Goal: Task Accomplishment & Management: Use online tool/utility

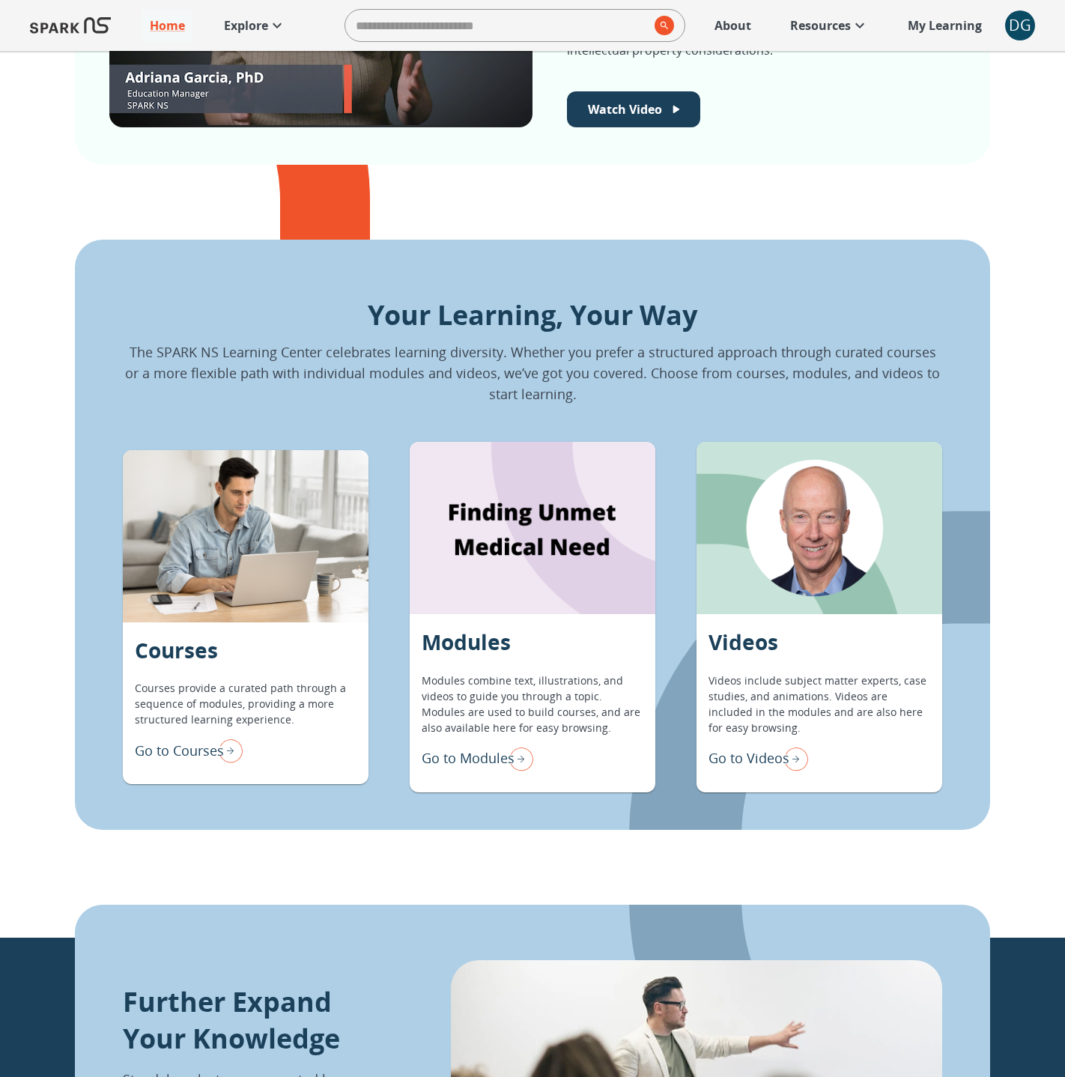
scroll to position [847, 0]
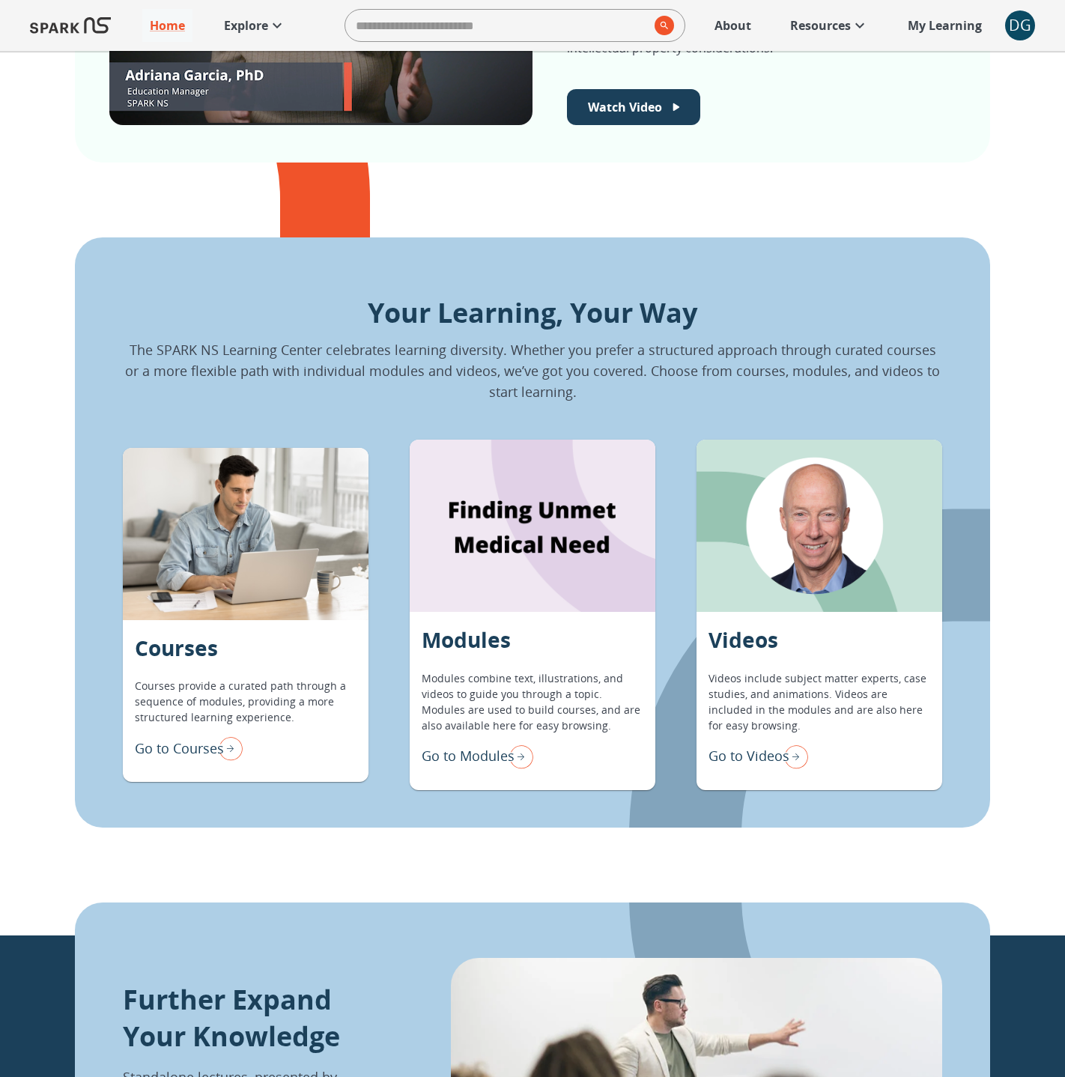
click at [444, 758] on p "Go to Modules" at bounding box center [468, 756] width 93 height 20
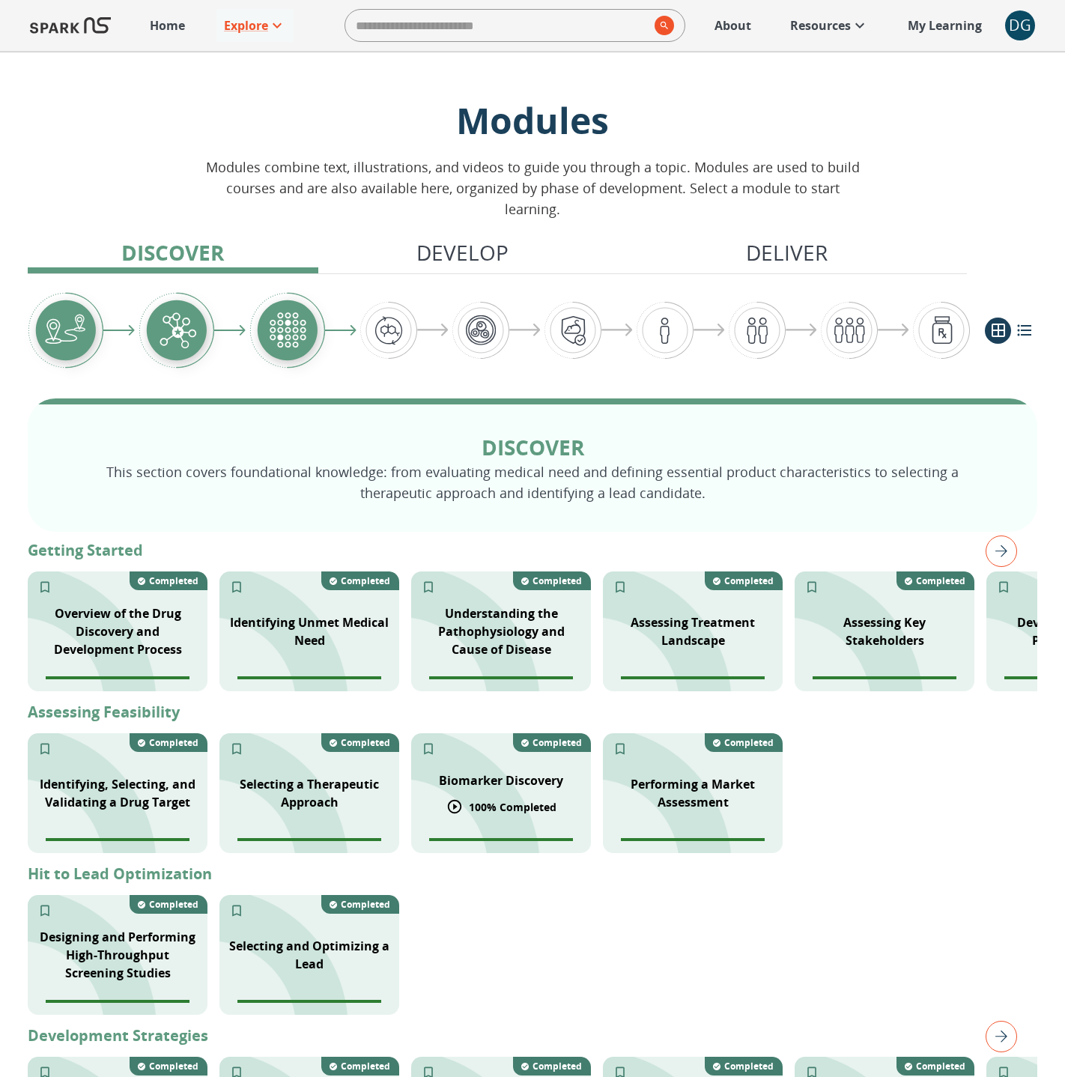
click at [465, 771] on p "Biomarker Discovery" at bounding box center [501, 780] width 124 height 18
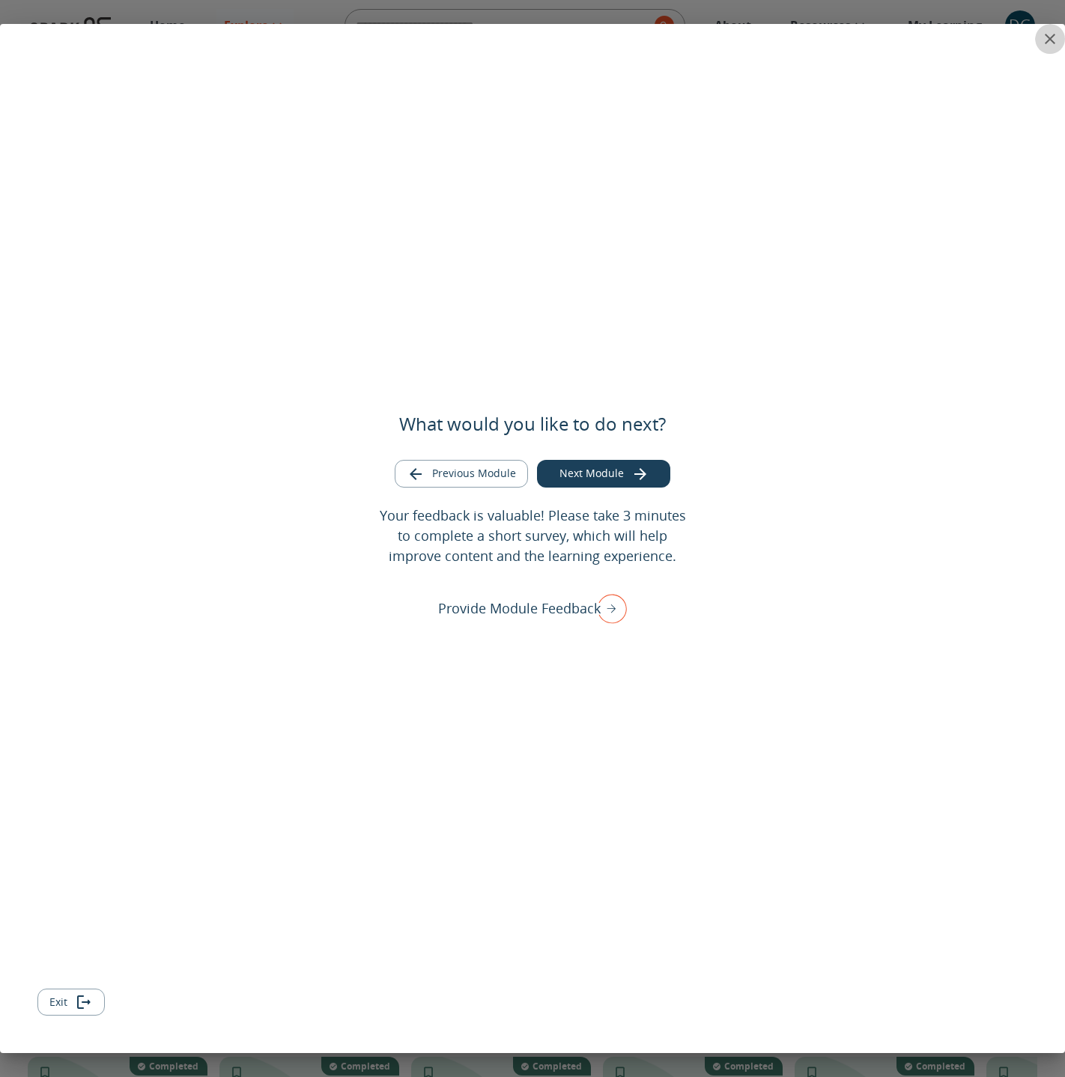
click at [1046, 40] on icon "close" at bounding box center [1050, 39] width 18 height 18
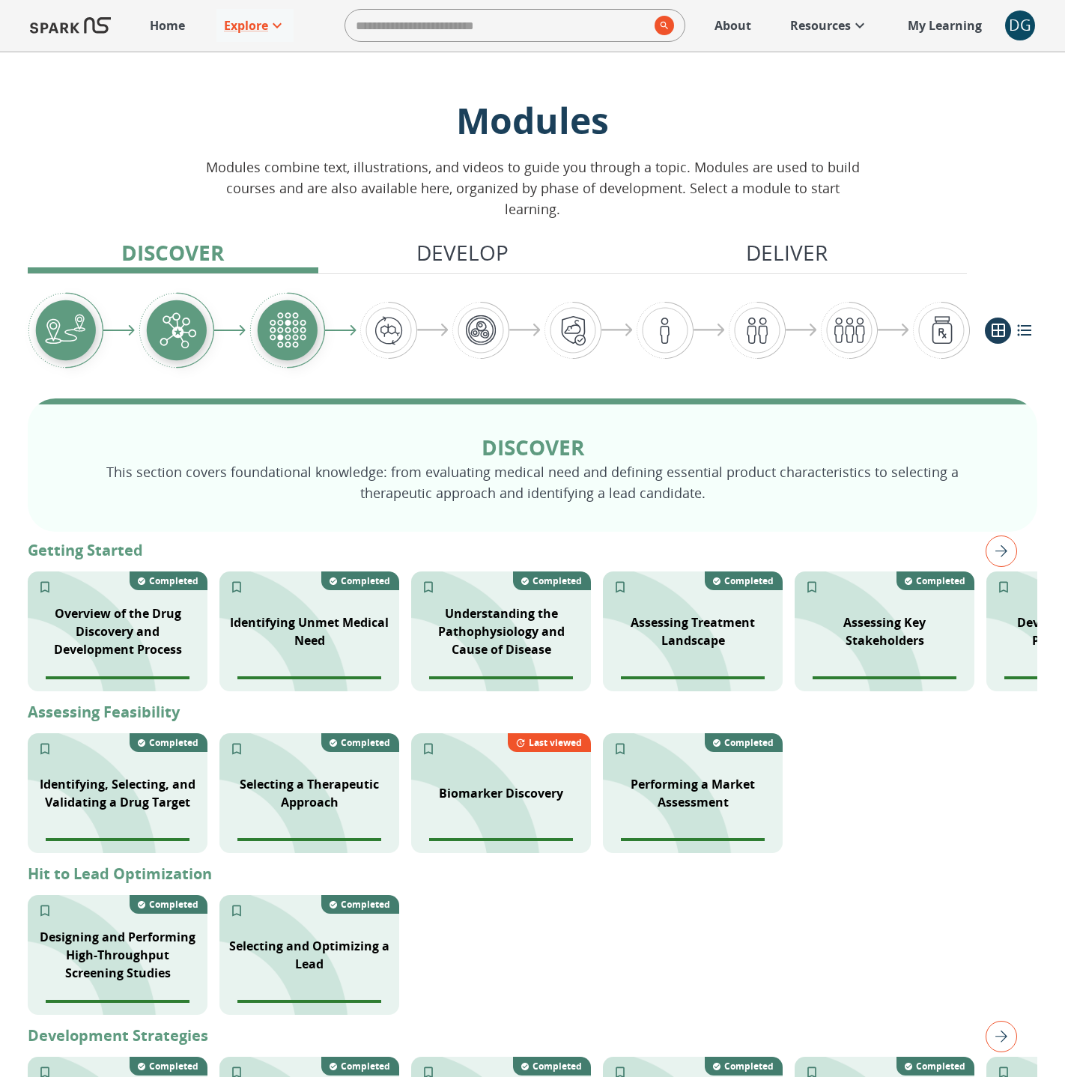
click at [184, 22] on p "Home" at bounding box center [167, 25] width 35 height 18
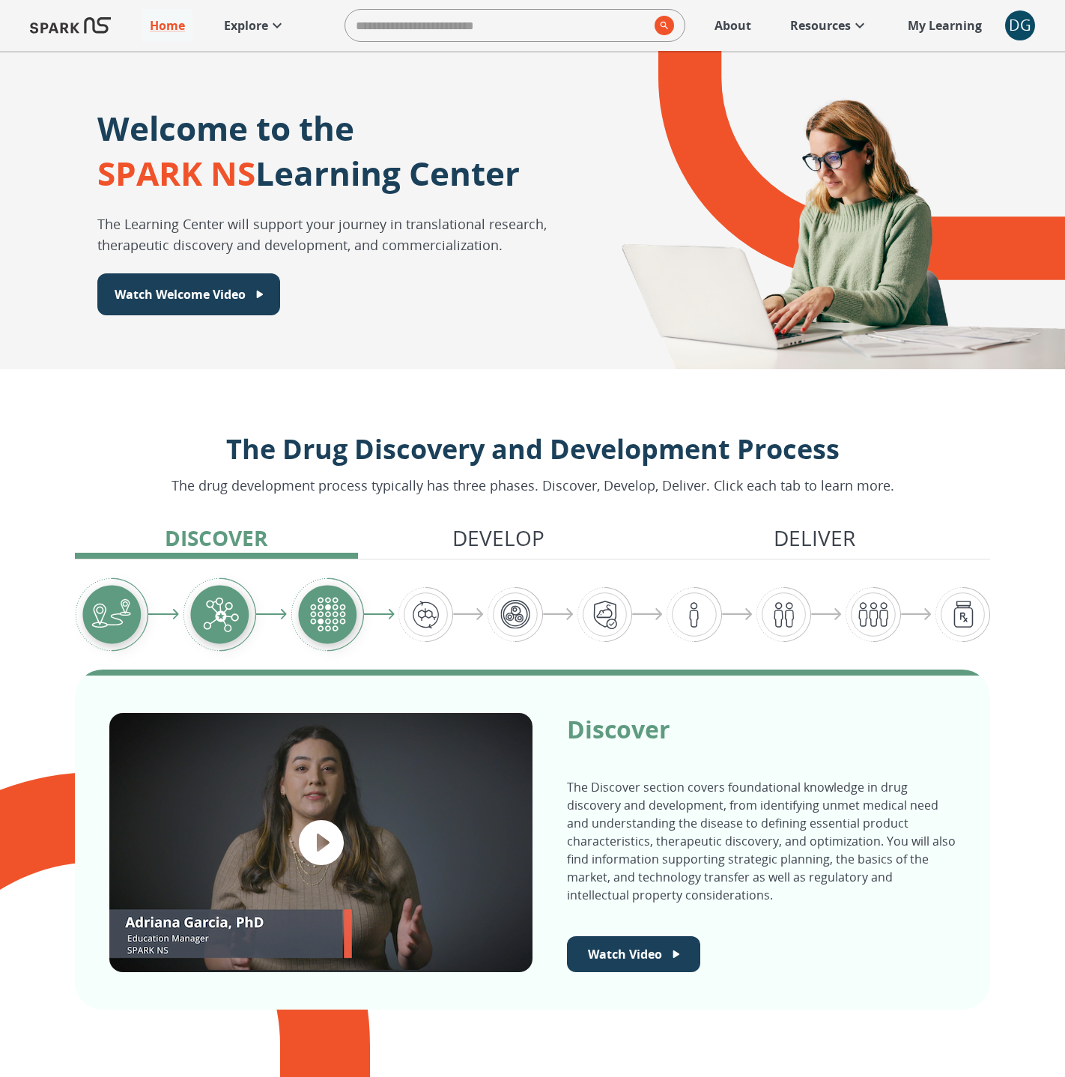
click at [1034, 16] on span "DG 0" at bounding box center [1020, 25] width 30 height 30
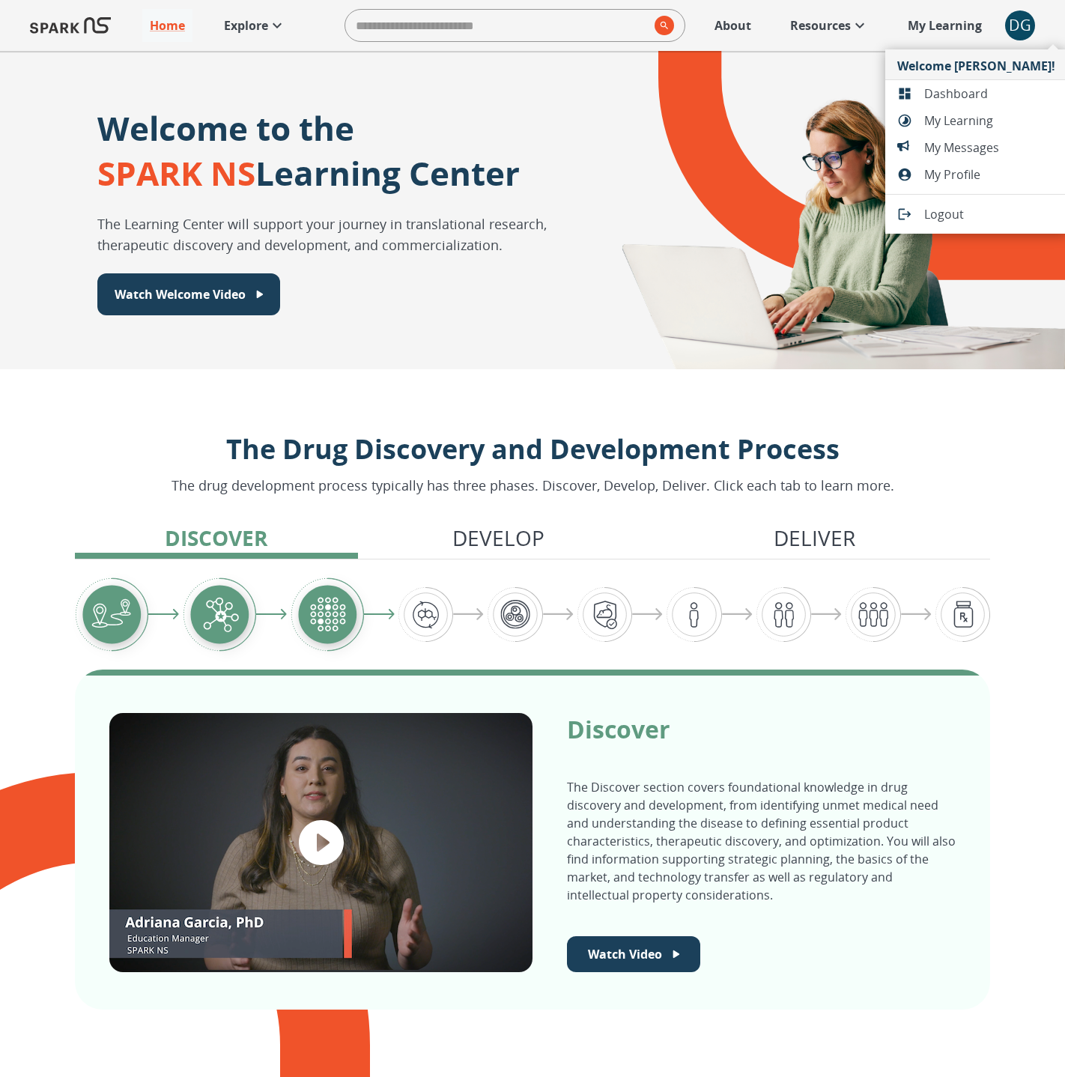
click at [959, 96] on span "Dashboard" at bounding box center [989, 94] width 131 height 18
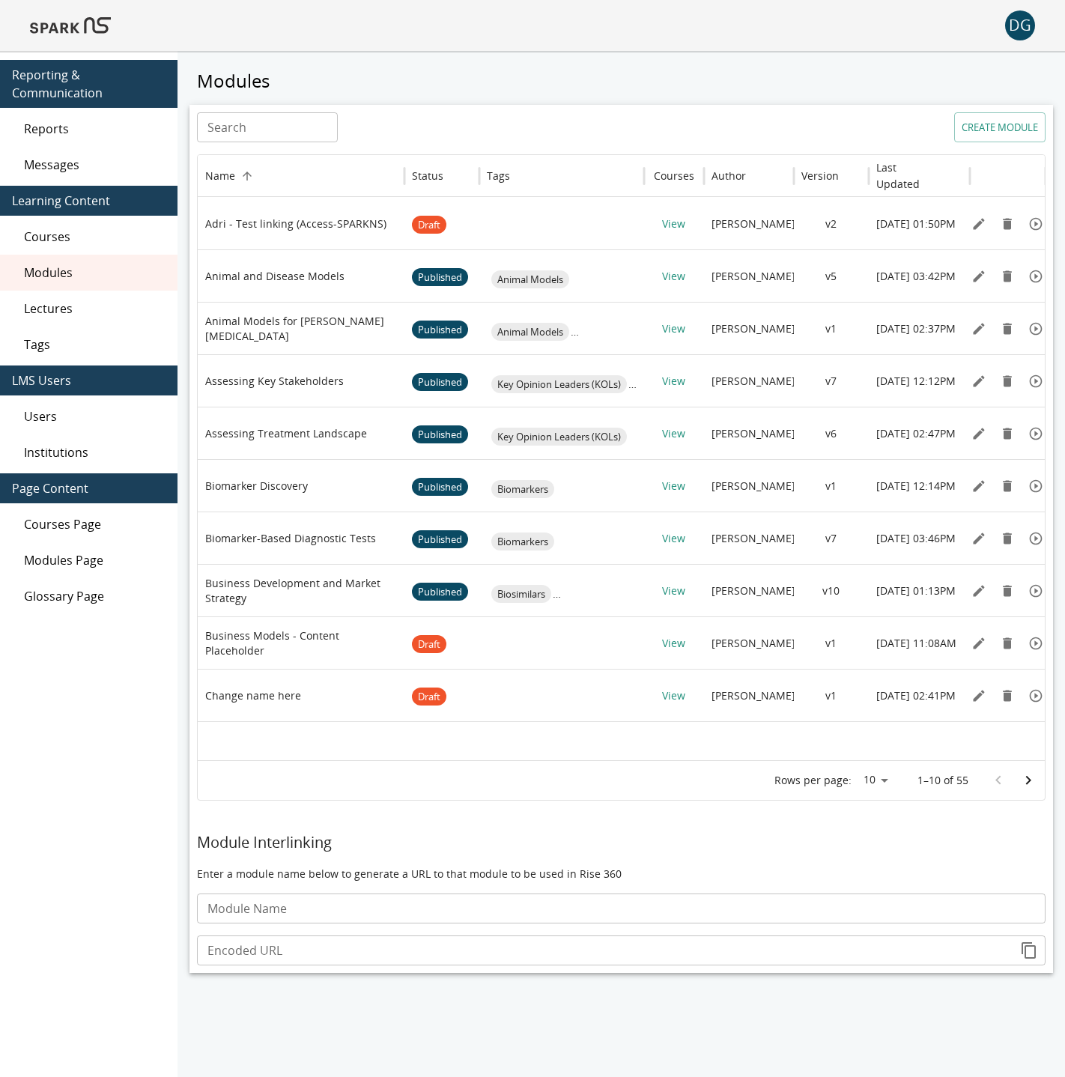
click at [46, 174] on div "Messages" at bounding box center [89, 165] width 178 height 36
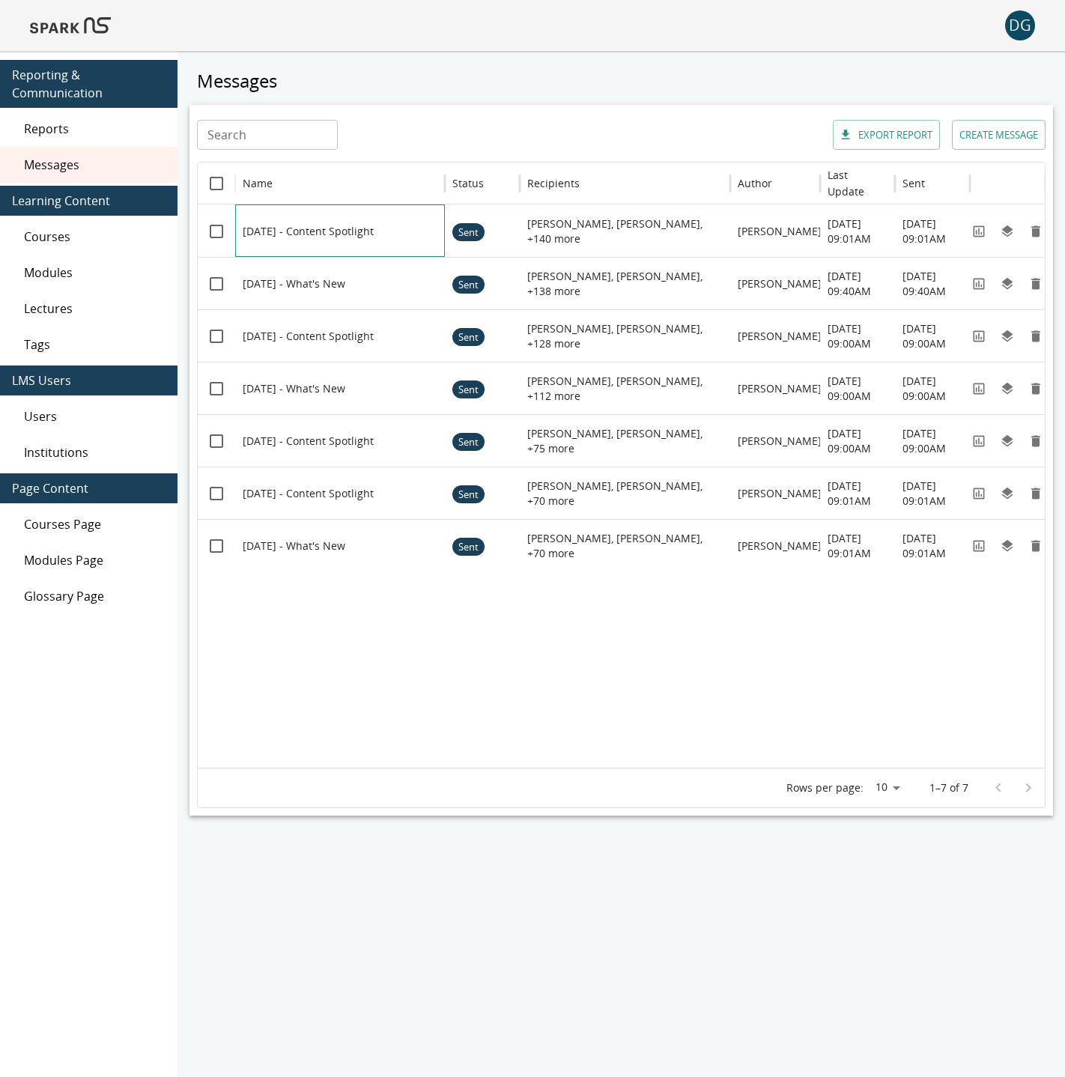
click at [350, 232] on div at bounding box center [348, 231] width 210 height 52
click at [1007, 26] on div "DG" at bounding box center [1020, 25] width 30 height 30
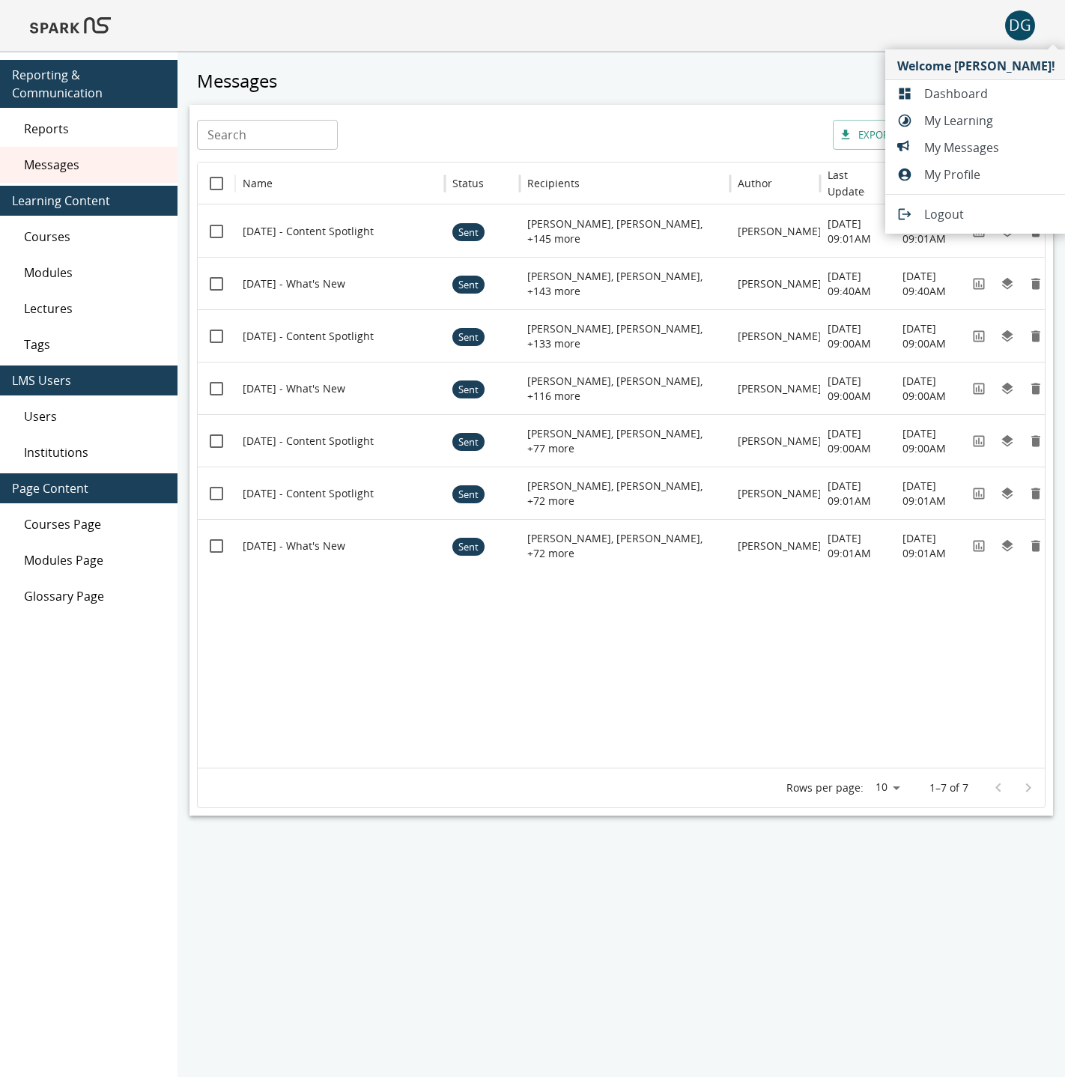
click at [951, 144] on span "My Messages" at bounding box center [989, 148] width 131 height 18
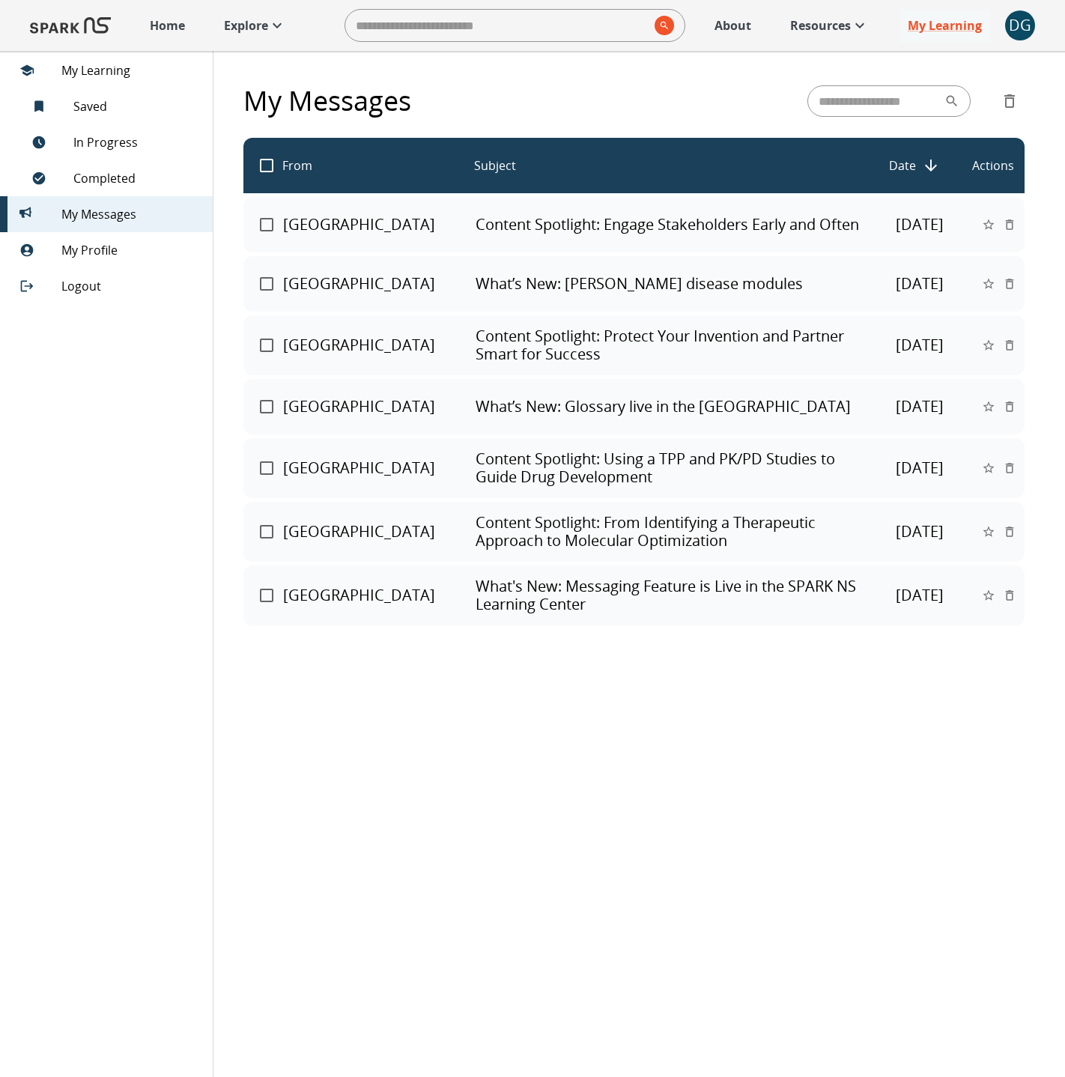
click at [575, 222] on p "Content Spotlight: Engage Stakeholders Early and Often" at bounding box center [669, 225] width 386 height 18
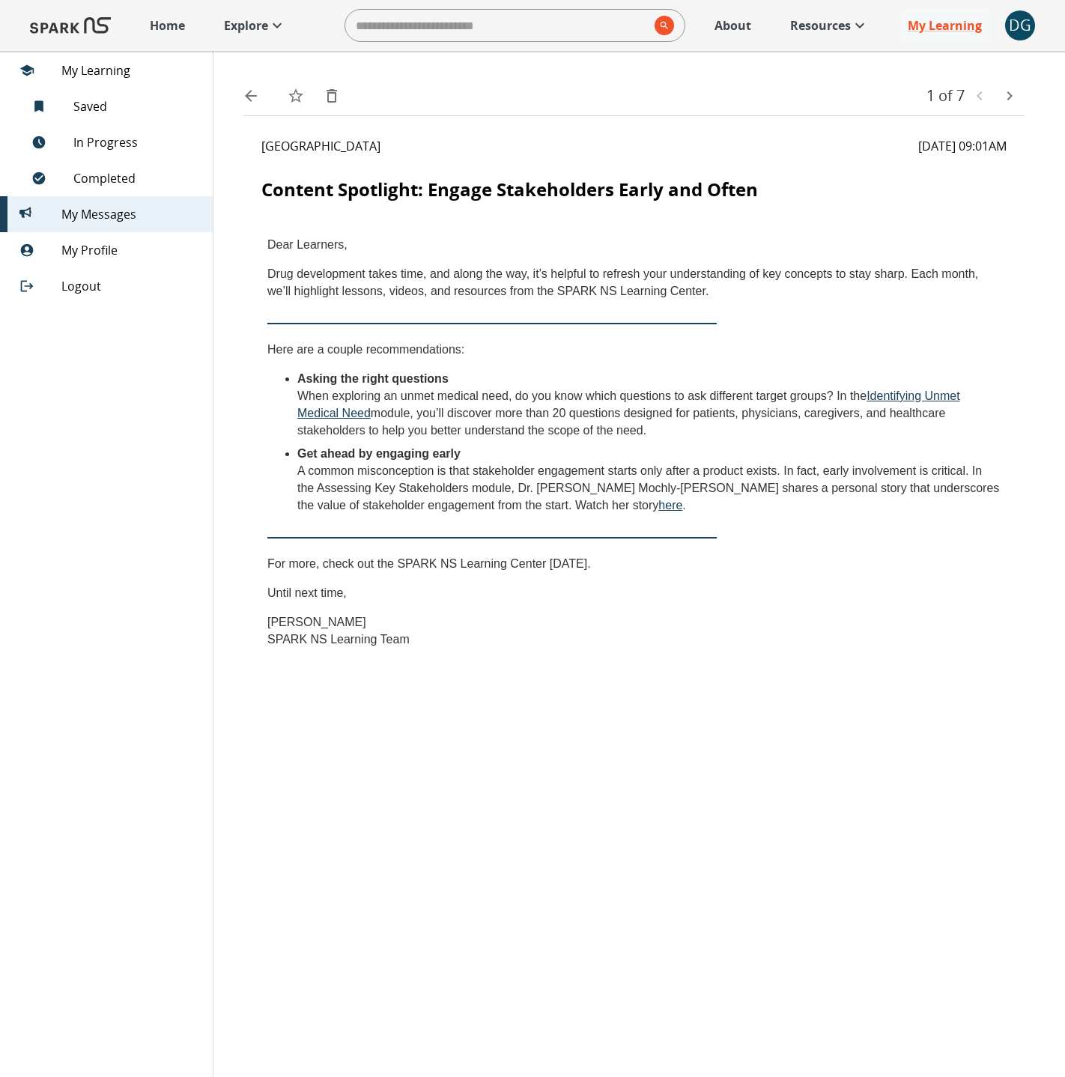
click at [248, 100] on icon "back" at bounding box center [251, 96] width 18 height 18
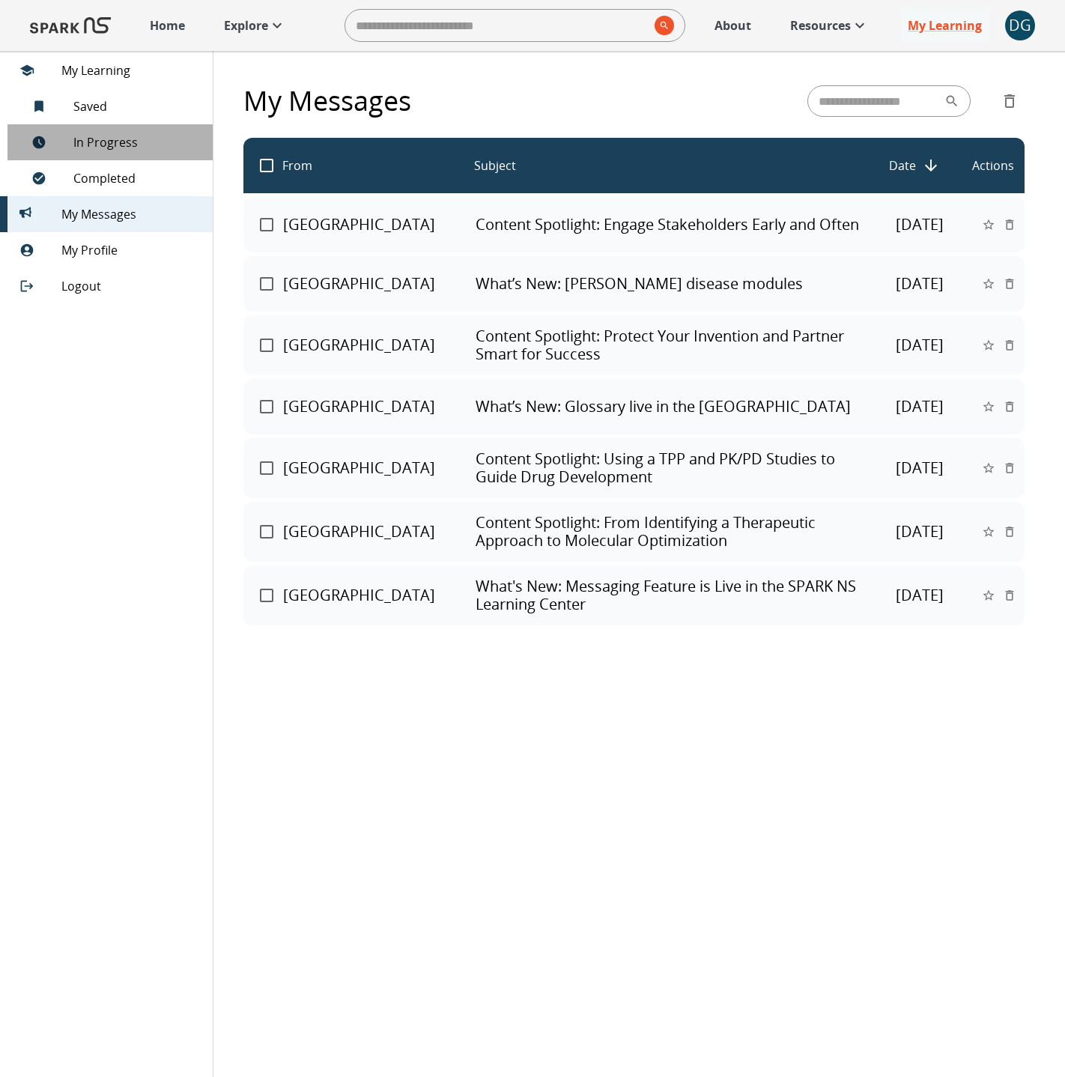
click at [95, 142] on span "In Progress" at bounding box center [136, 142] width 127 height 18
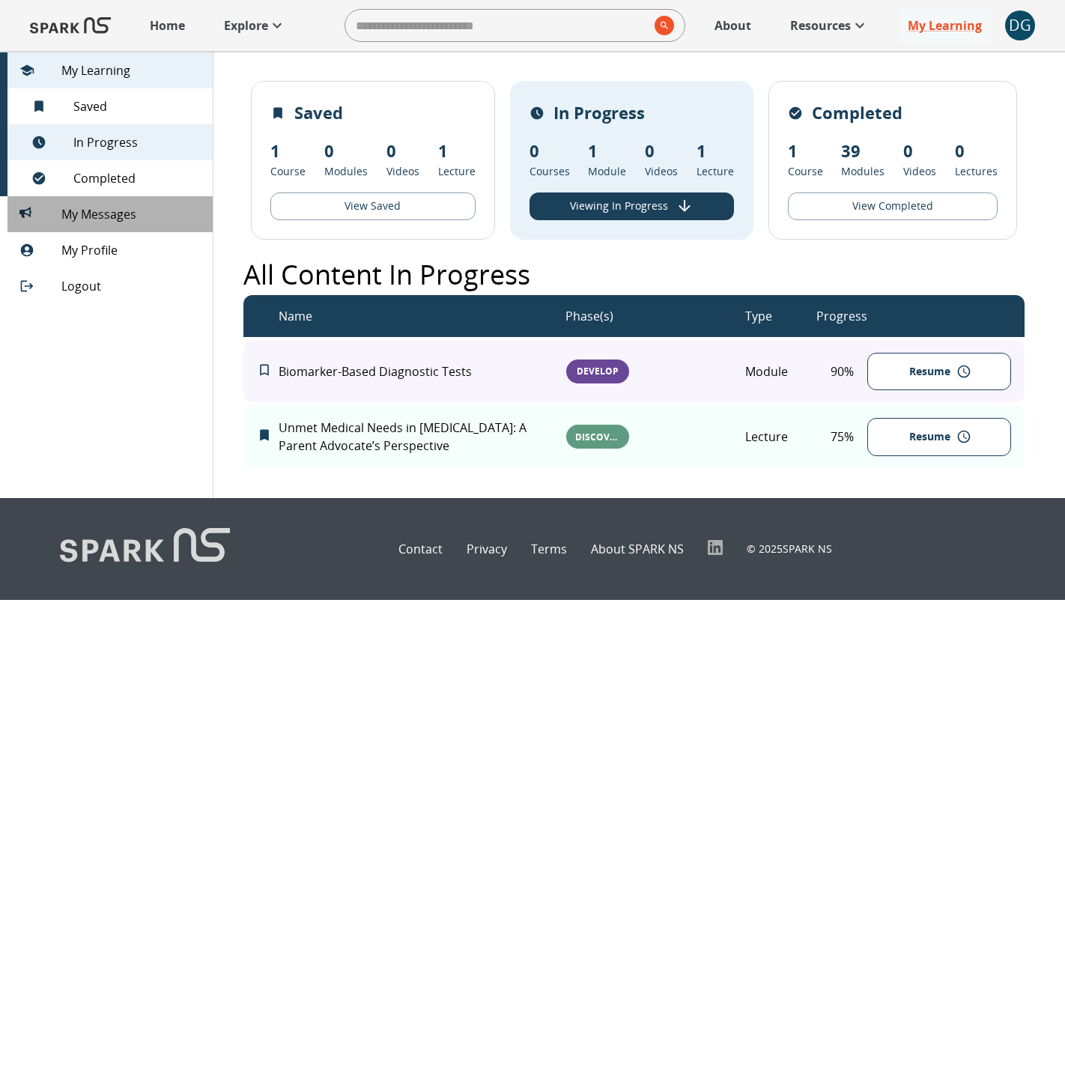
click at [103, 211] on span "My Messages 0" at bounding box center [130, 214] width 139 height 18
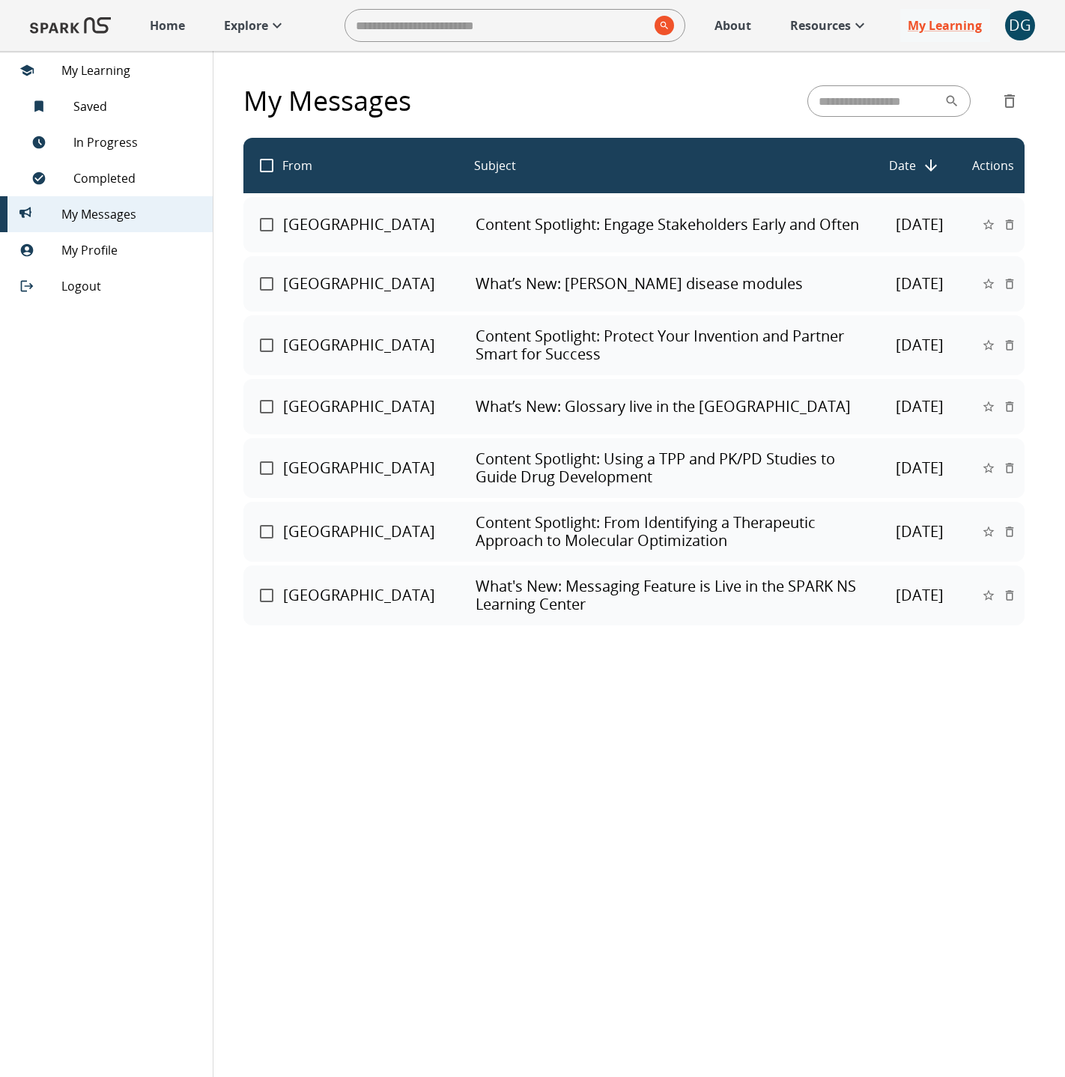
click at [1034, 37] on span "DG 0" at bounding box center [1020, 25] width 30 height 30
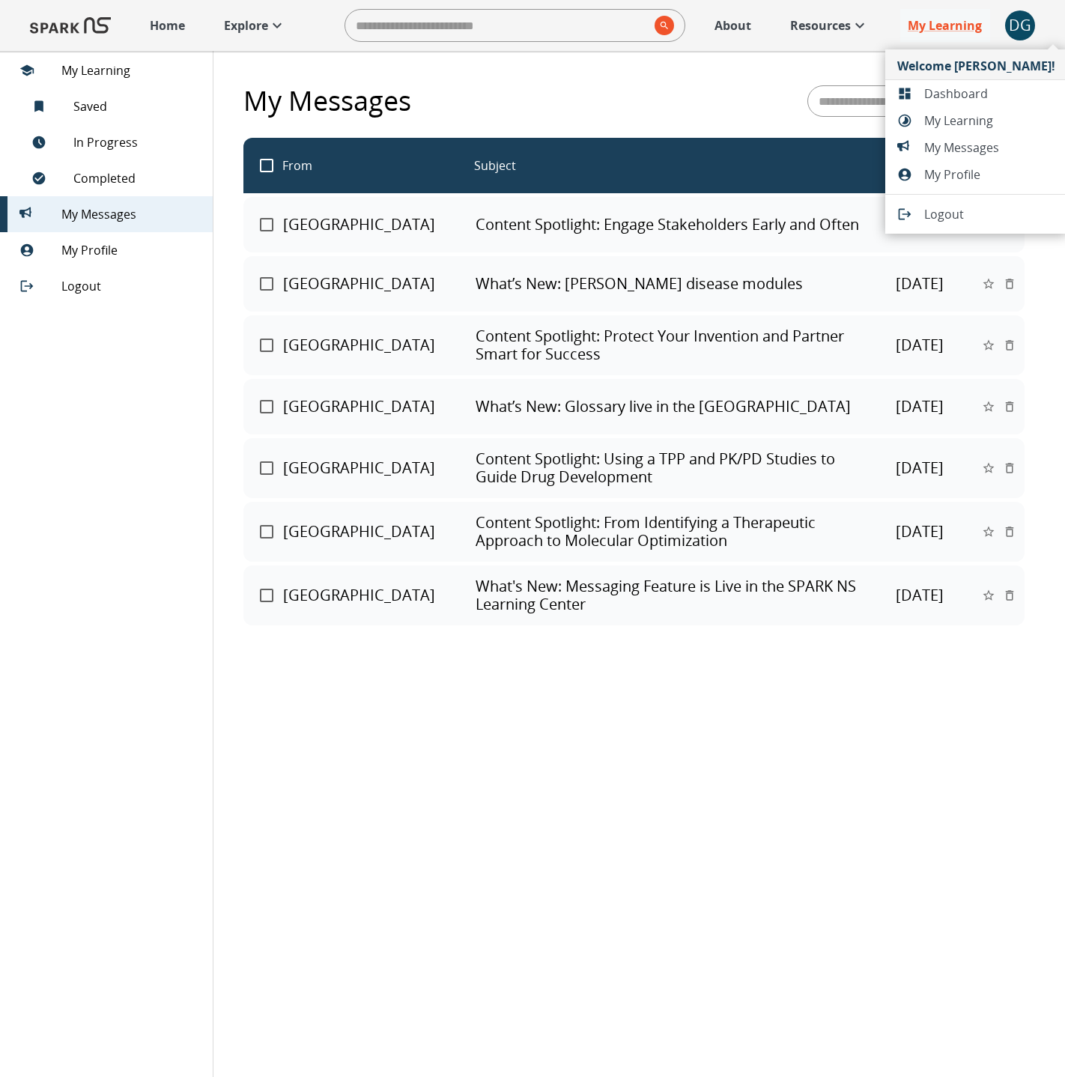
click at [953, 97] on span "Dashboard" at bounding box center [989, 94] width 131 height 18
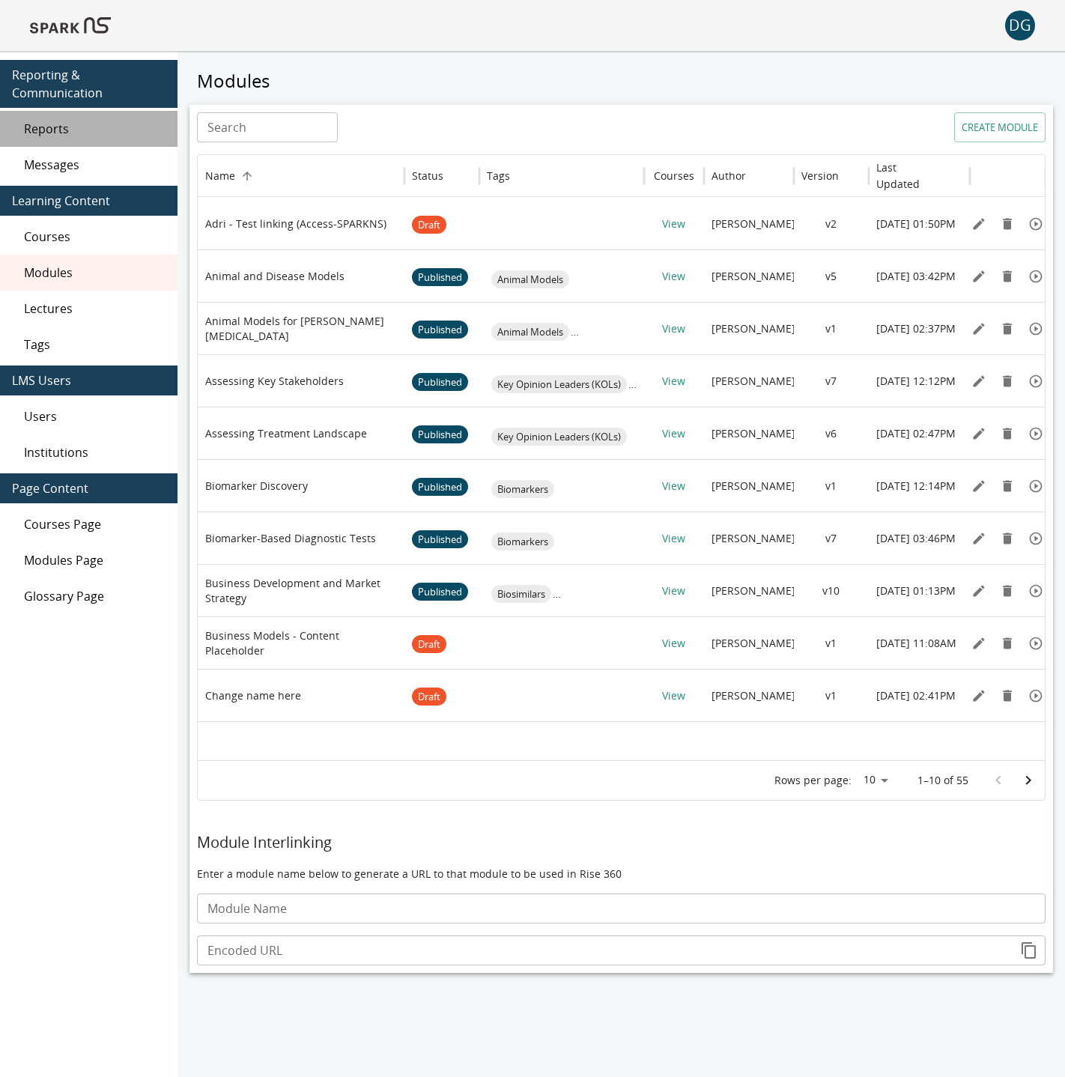
click at [79, 133] on span "Reports" at bounding box center [95, 129] width 142 height 18
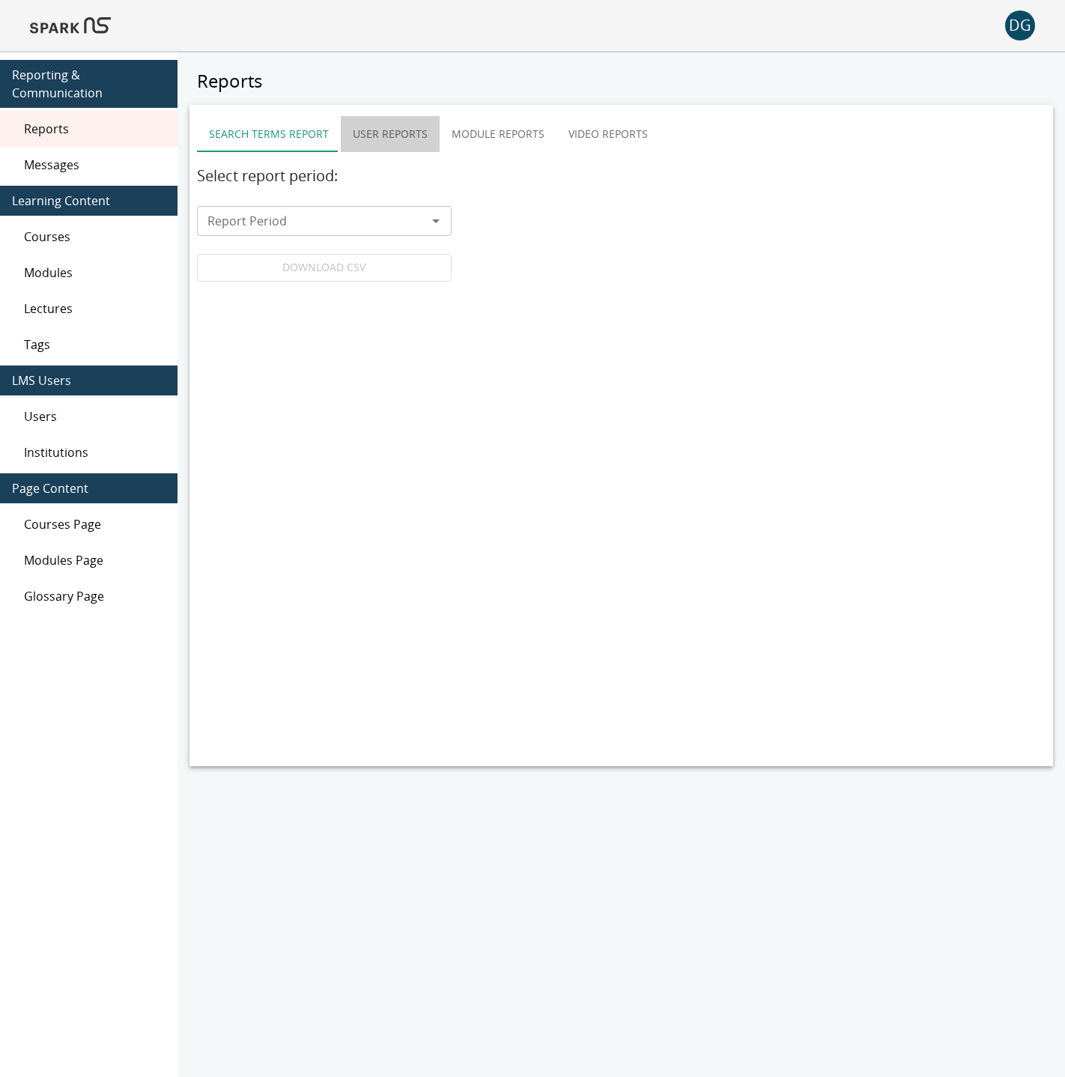
click at [359, 132] on button "User Reports" at bounding box center [390, 134] width 99 height 36
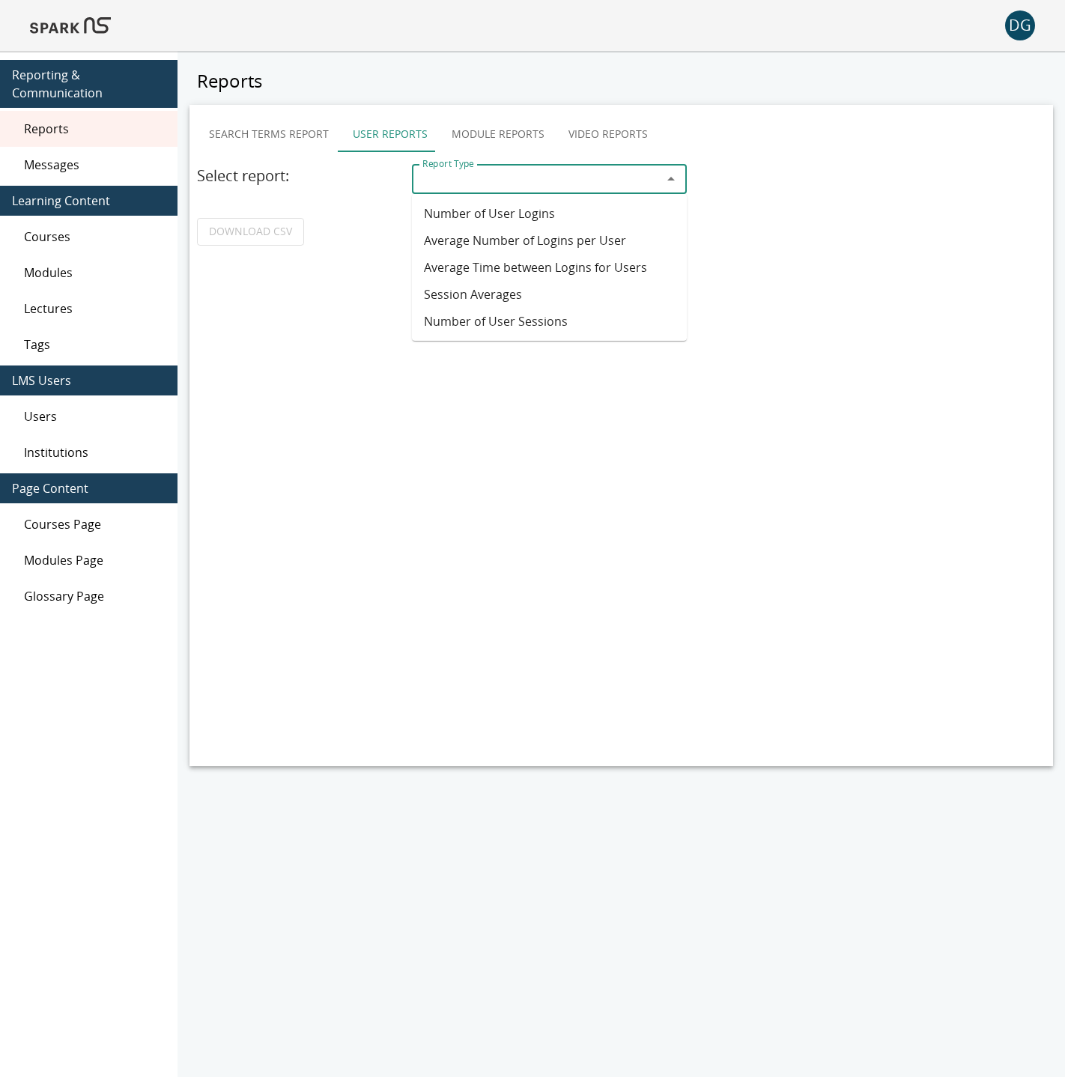
click at [500, 172] on input "Report Type" at bounding box center [536, 179] width 241 height 21
click at [54, 169] on span "Messages" at bounding box center [95, 165] width 142 height 18
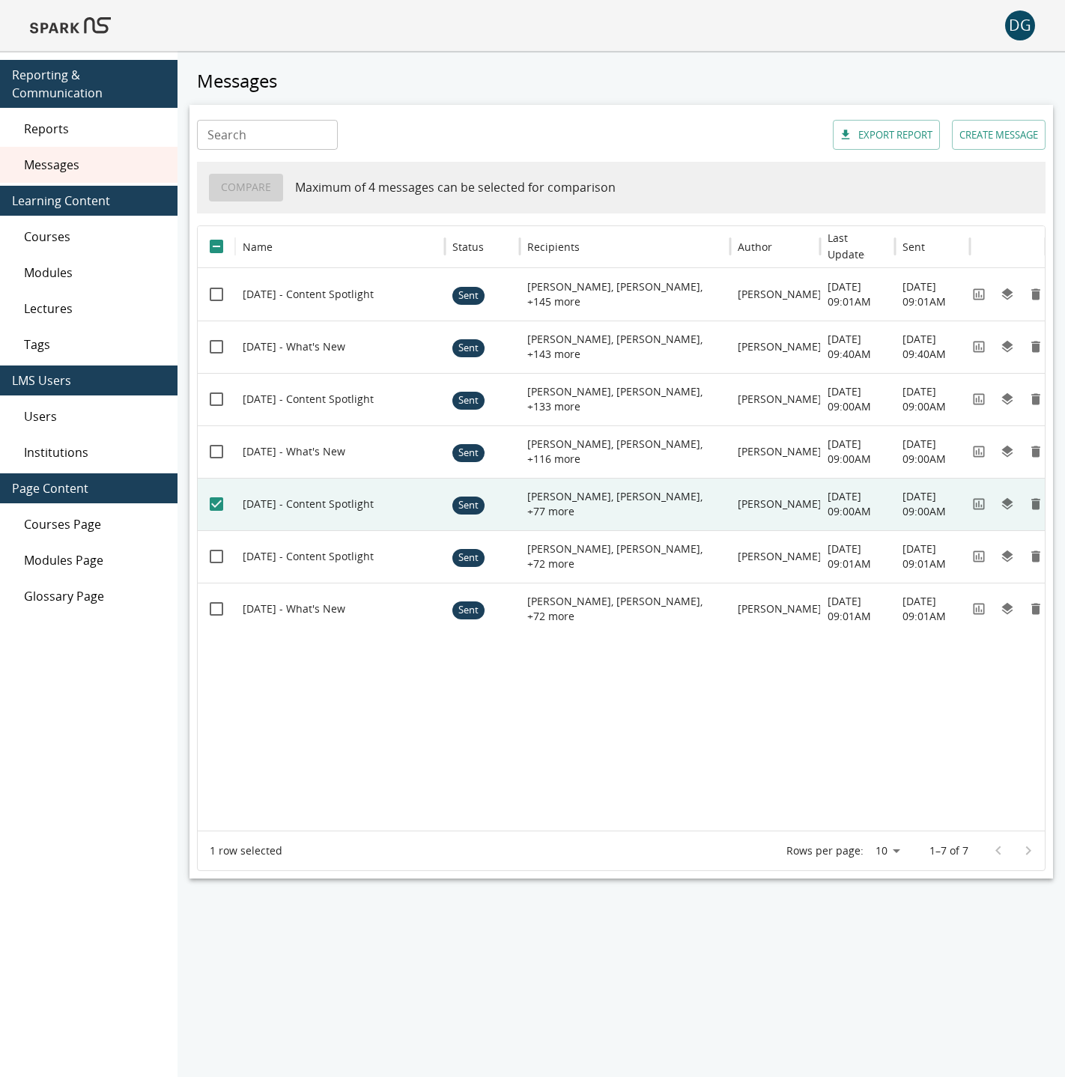
click at [888, 143] on button "EXPORT REPORT" at bounding box center [886, 135] width 107 height 30
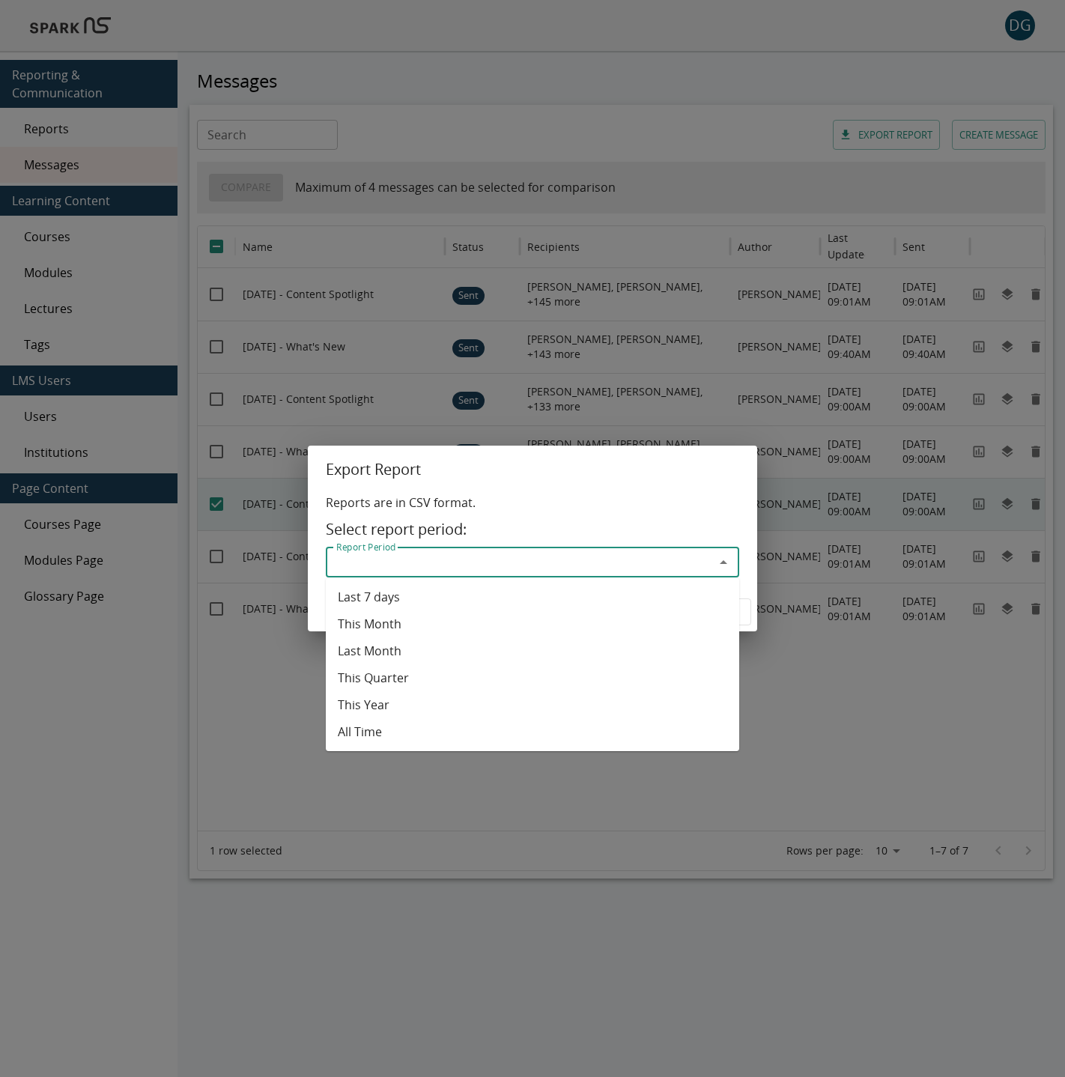
click at [586, 552] on input "Report Period" at bounding box center [520, 562] width 380 height 21
click at [253, 505] on div "Export Report Reports are in CSV format. Select report period: Report Period Re…" at bounding box center [532, 538] width 1065 height 1077
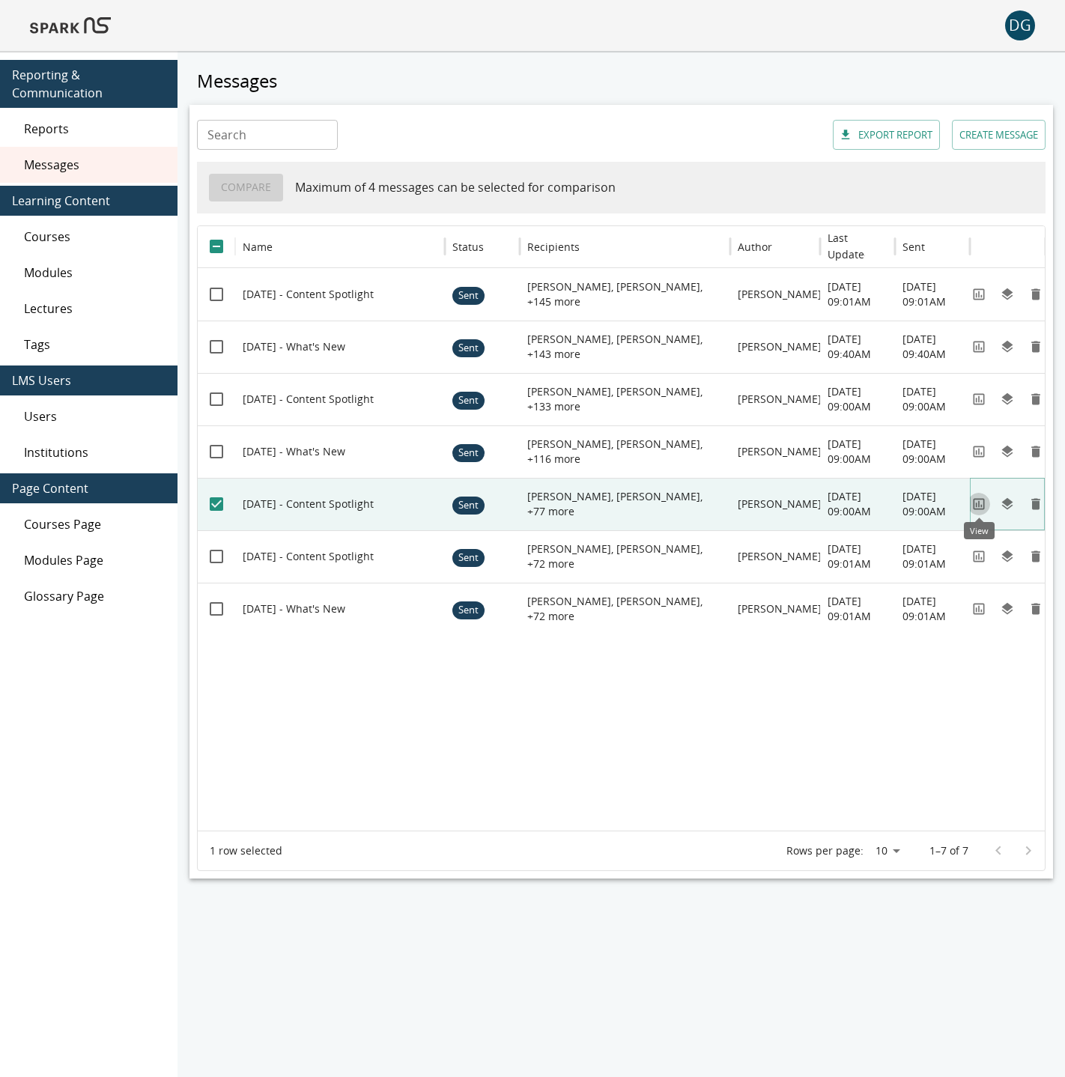
click at [977, 502] on icon "View" at bounding box center [978, 504] width 15 height 15
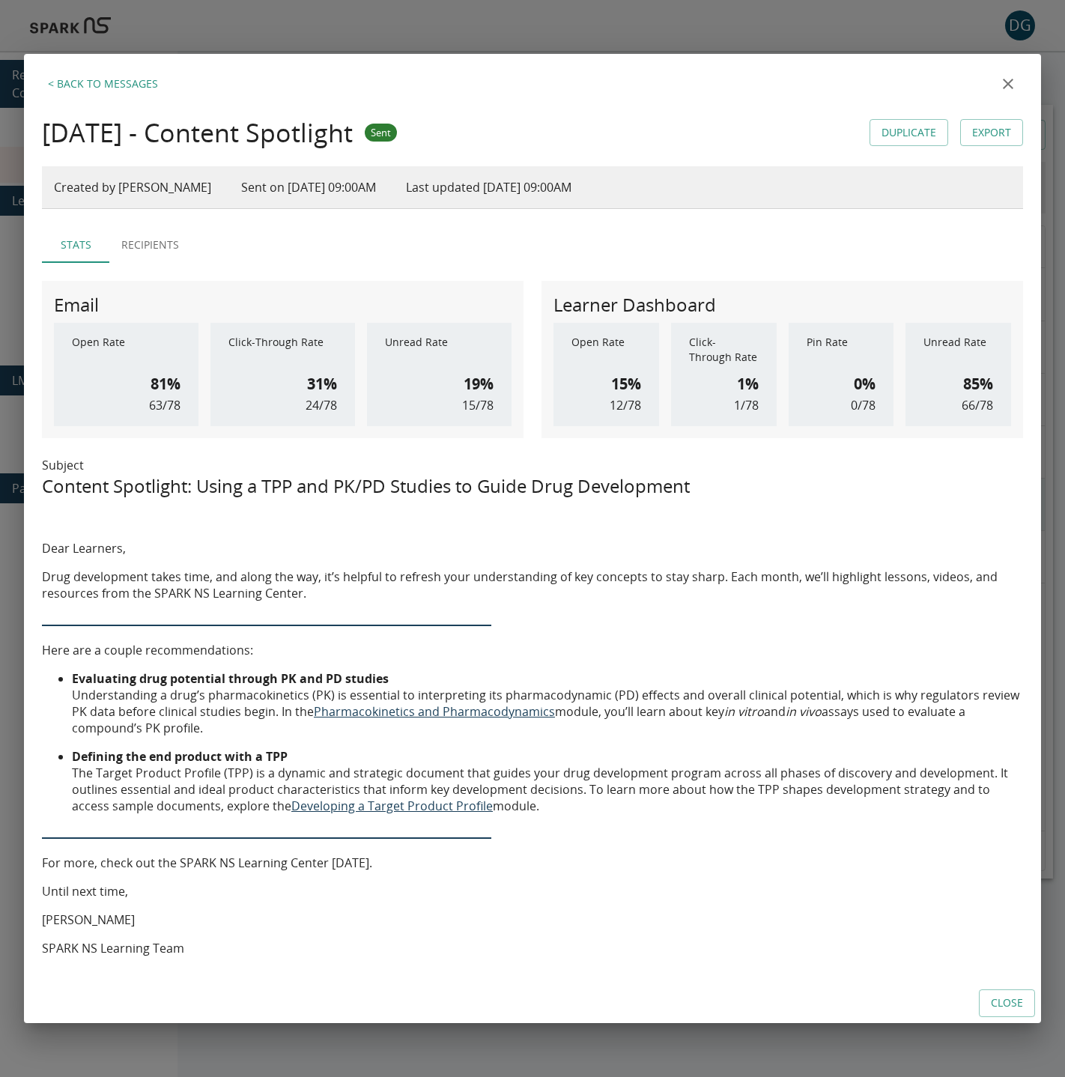
click at [983, 136] on link "Export" at bounding box center [991, 133] width 63 height 28
click at [1003, 82] on icon "close" at bounding box center [1008, 84] width 18 height 18
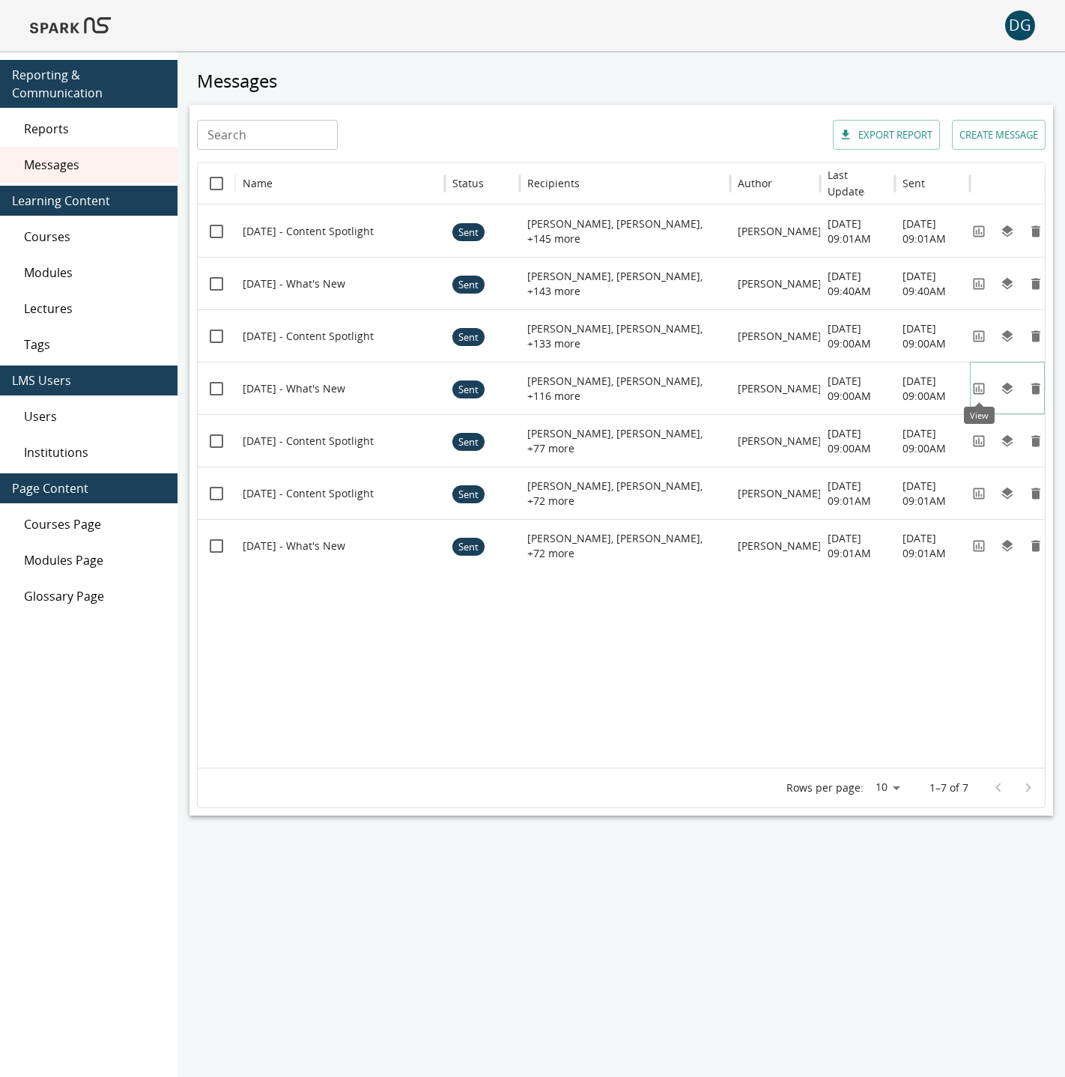
click at [974, 389] on icon "View" at bounding box center [978, 388] width 15 height 15
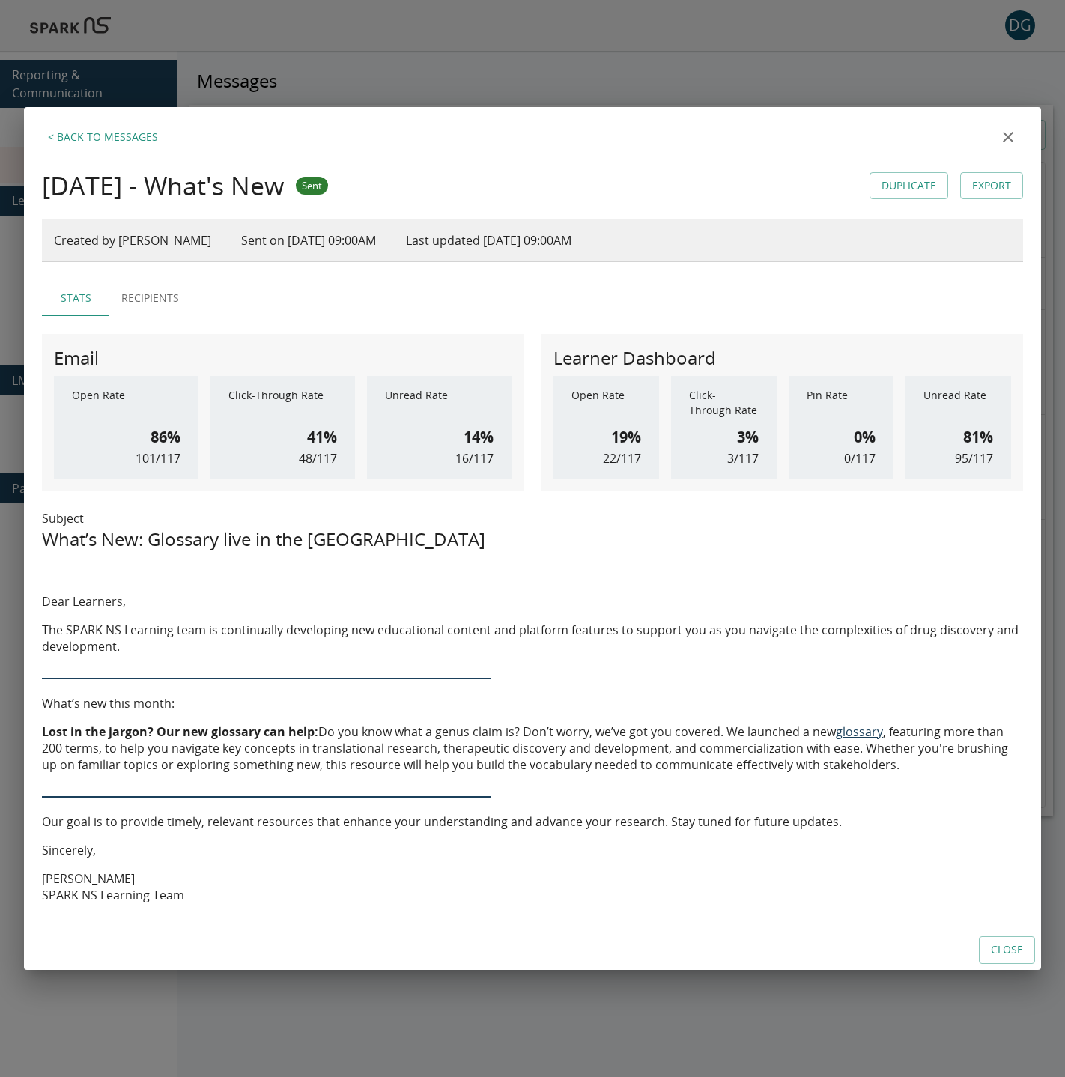
click at [1010, 137] on icon "close" at bounding box center [1008, 137] width 18 height 18
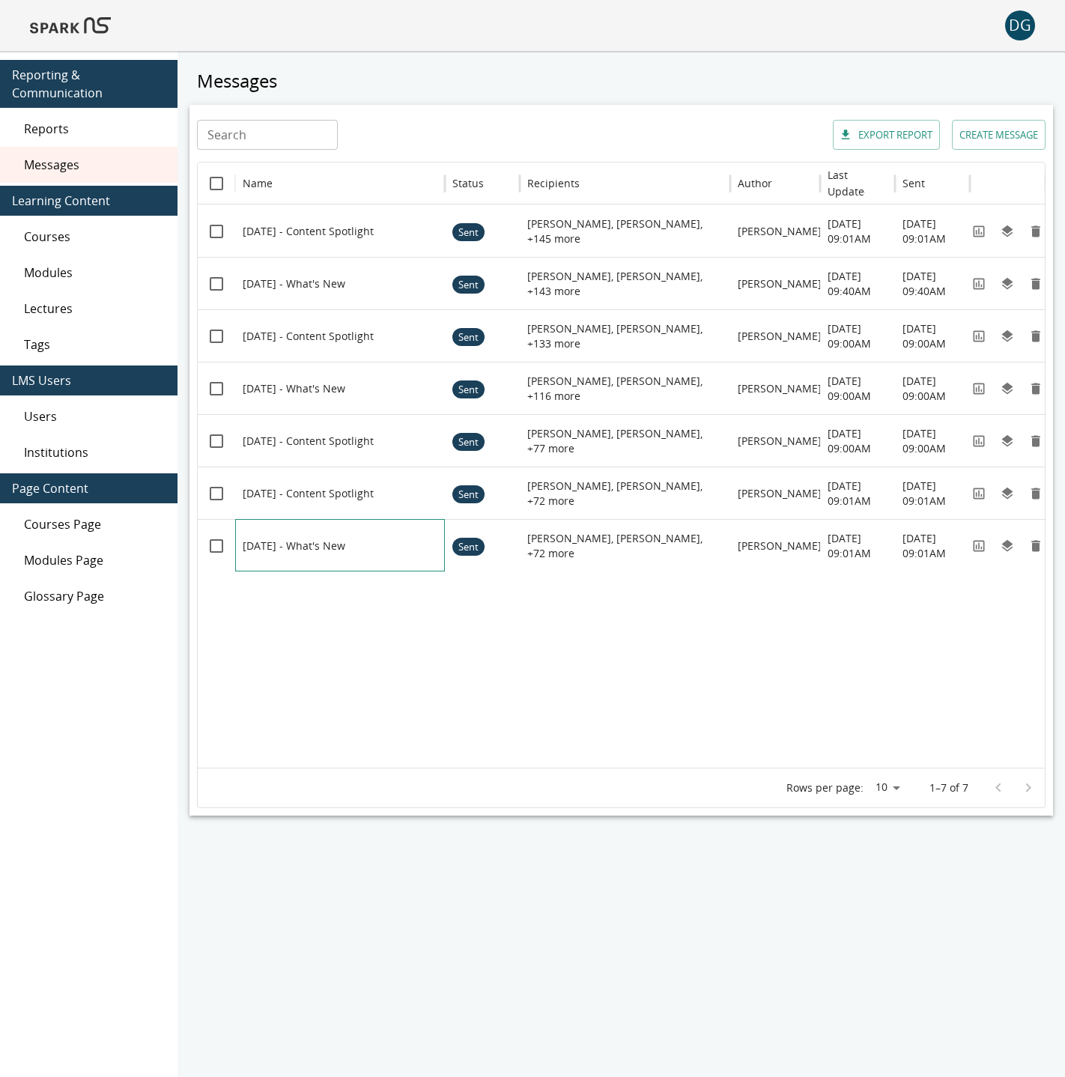
click at [309, 547] on div at bounding box center [348, 546] width 210 height 52
click at [975, 547] on icon "View" at bounding box center [978, 545] width 15 height 15
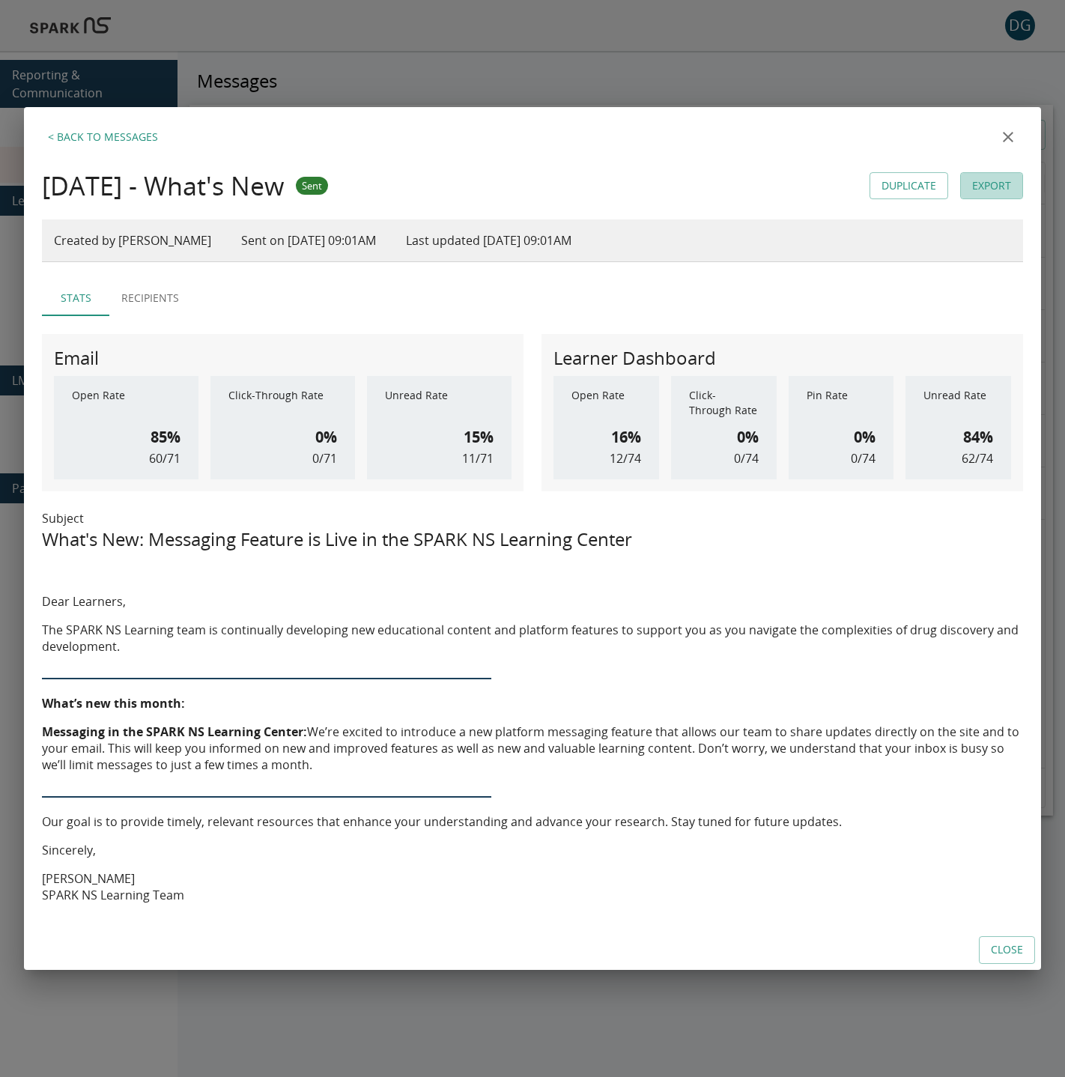
click at [996, 192] on link "Export" at bounding box center [991, 186] width 63 height 28
click at [670, 147] on div "< Back to Messages" at bounding box center [532, 137] width 981 height 30
click at [1004, 137] on icon "close" at bounding box center [1008, 137] width 18 height 18
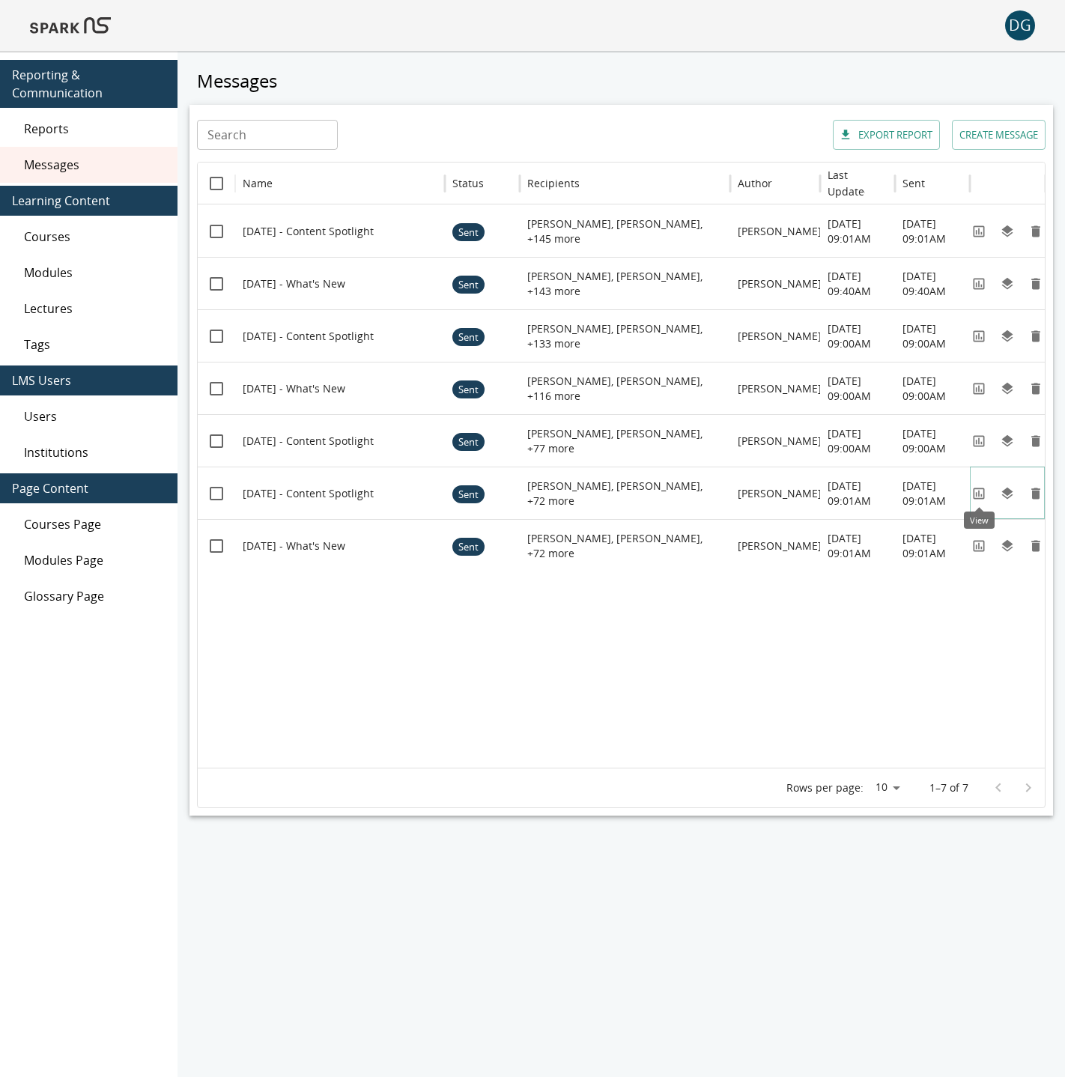
click at [979, 494] on icon "View" at bounding box center [978, 493] width 11 height 11
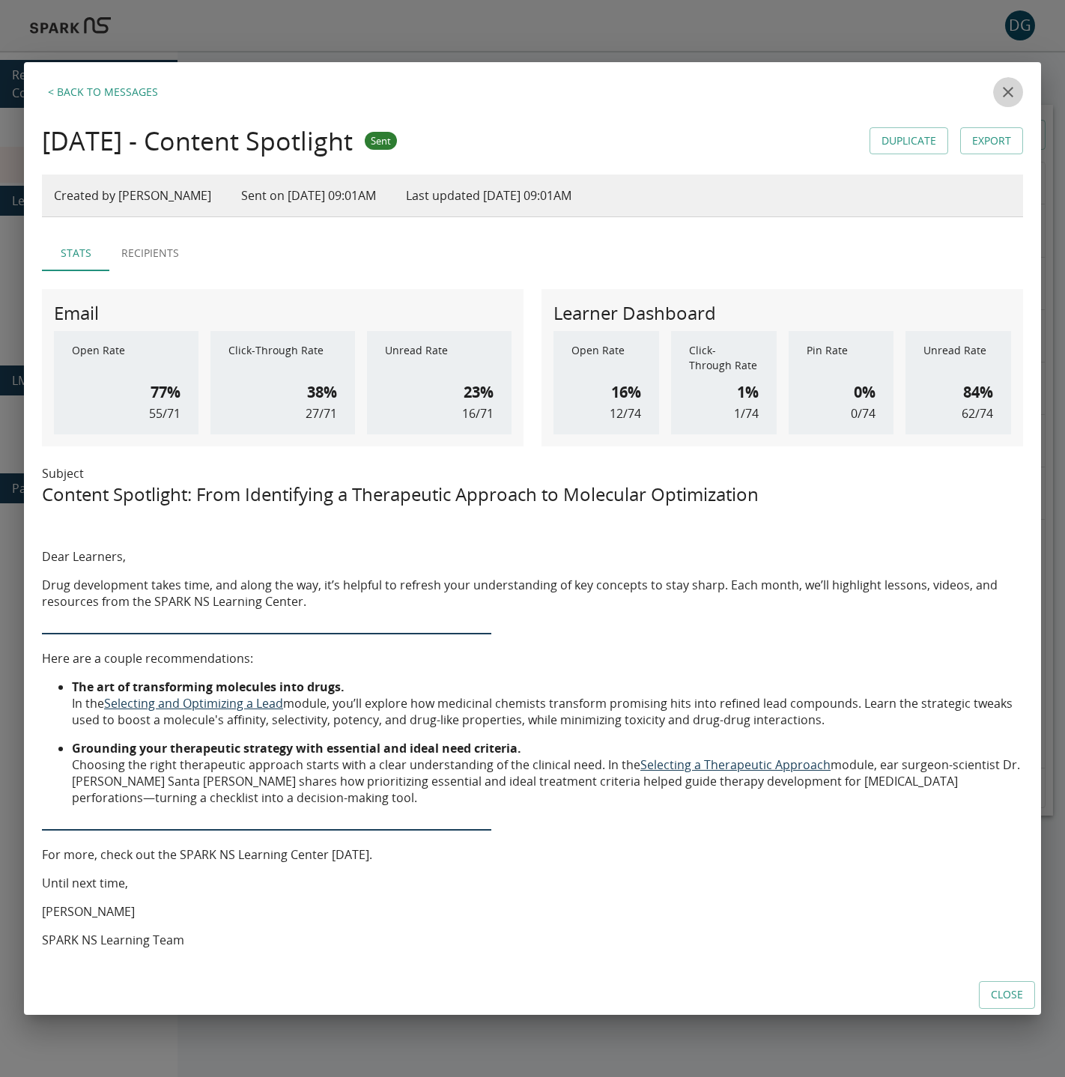
click at [1001, 98] on icon "close" at bounding box center [1008, 92] width 18 height 18
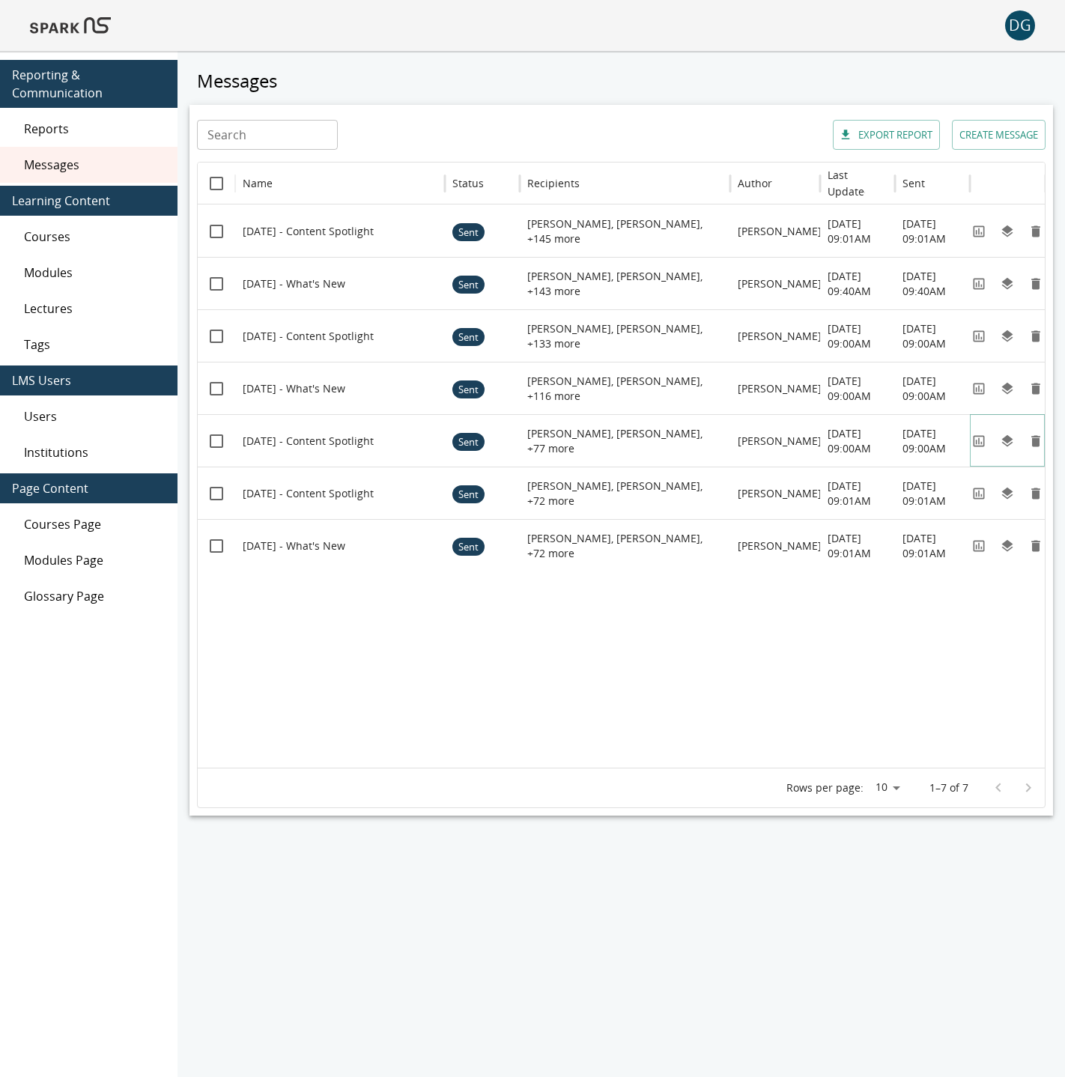
click at [974, 446] on icon "View" at bounding box center [978, 440] width 11 height 11
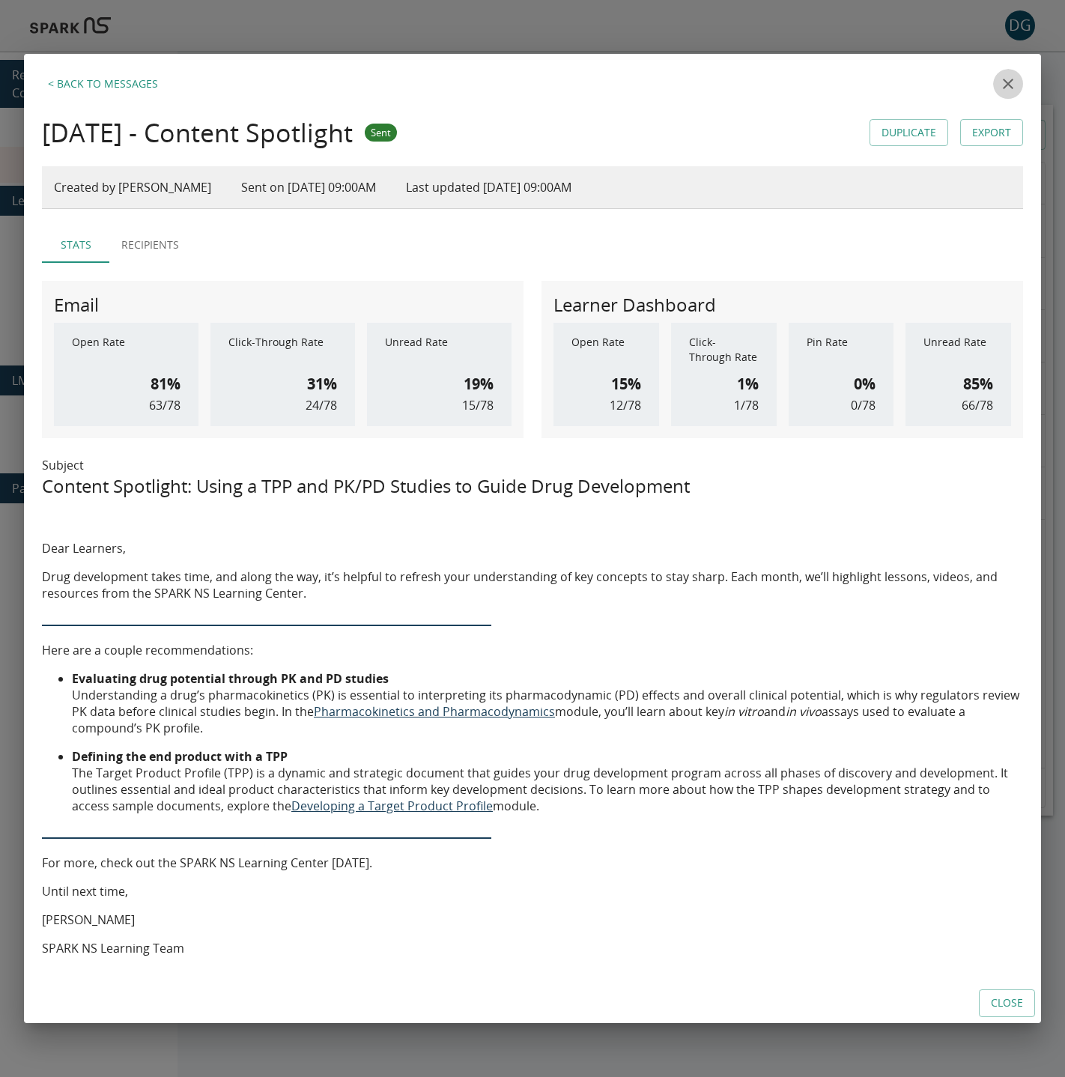
click at [1007, 84] on icon "close" at bounding box center [1008, 84] width 10 height 10
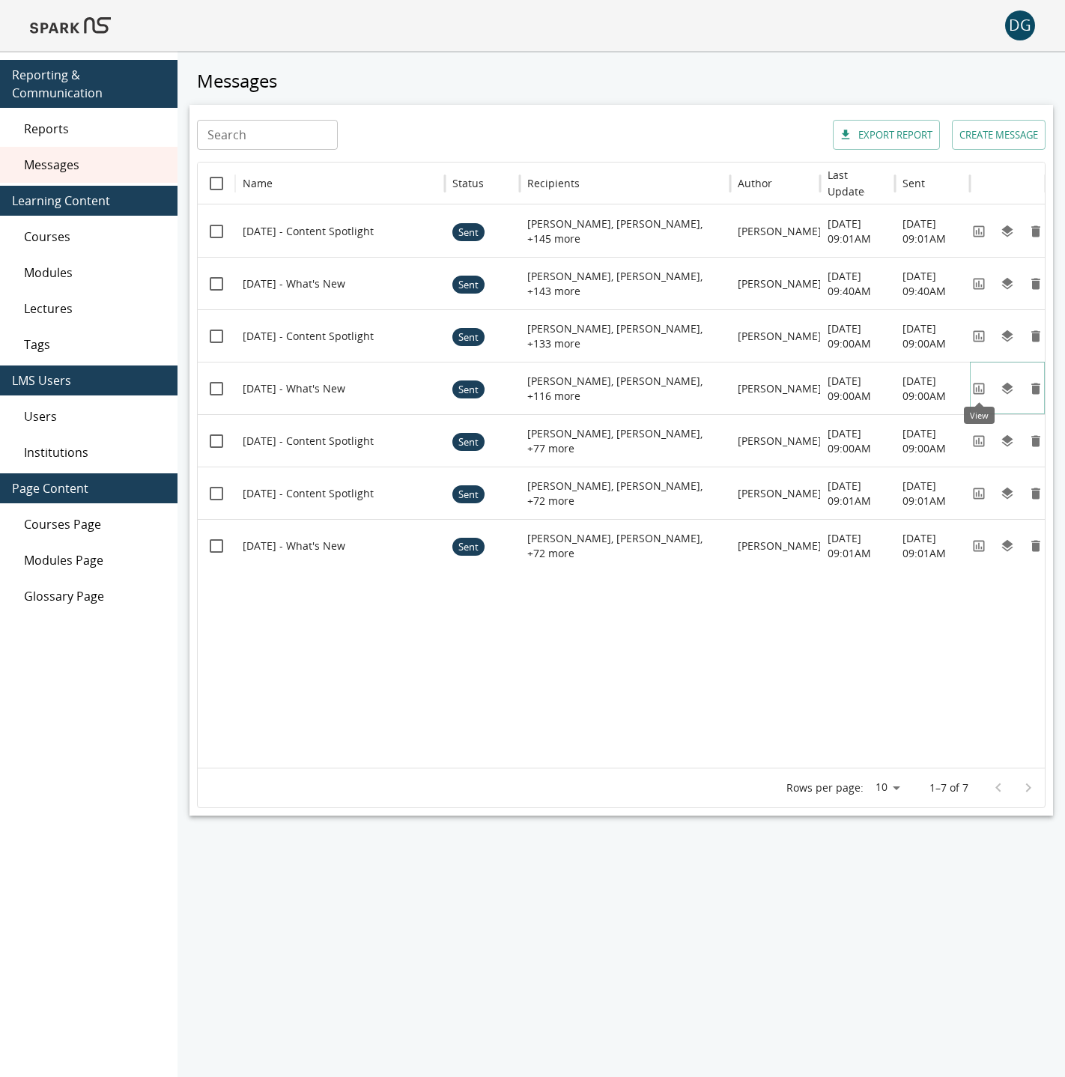
click at [981, 385] on icon "View" at bounding box center [978, 388] width 15 height 15
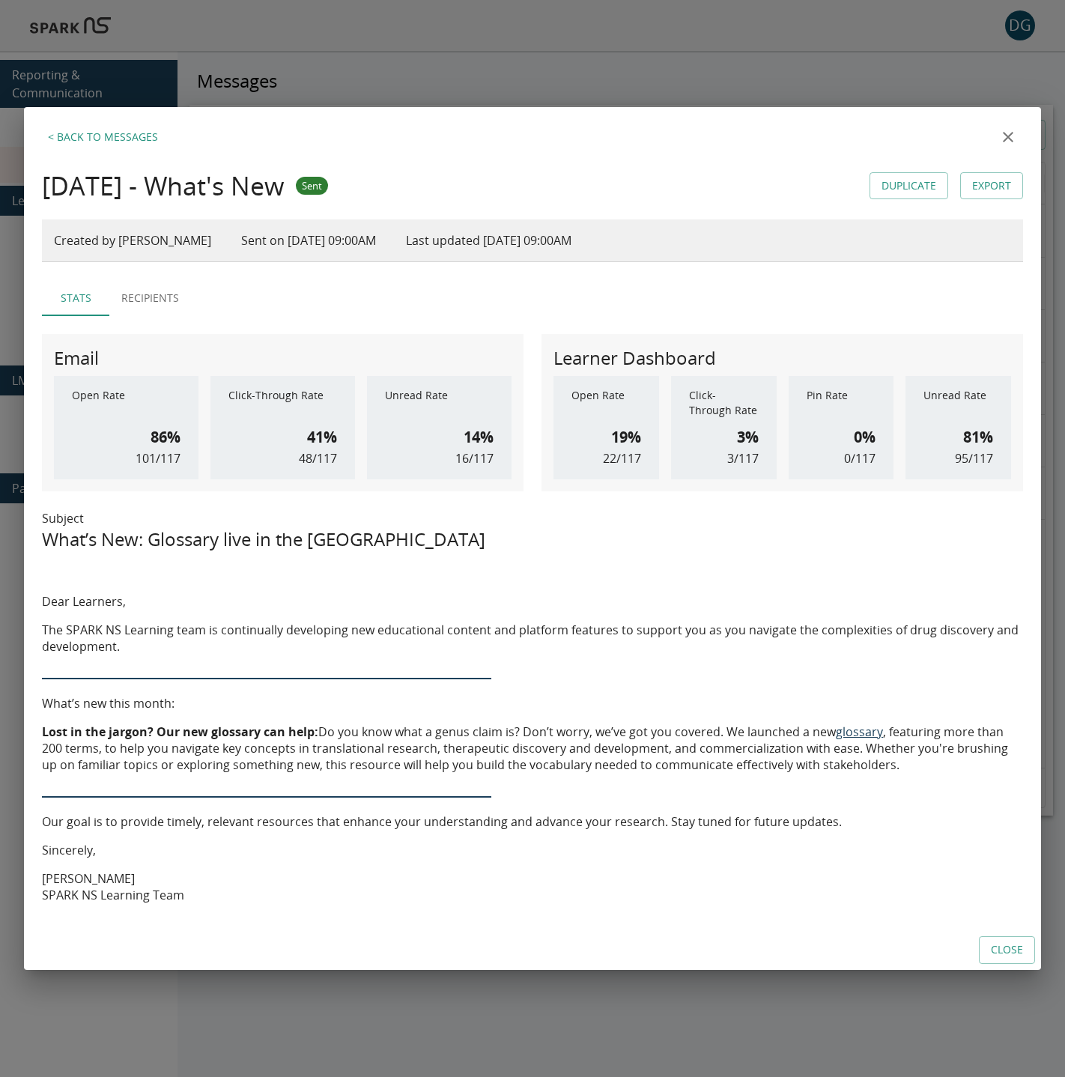
click at [977, 176] on link "Export" at bounding box center [991, 186] width 63 height 28
click at [1008, 137] on icon "close" at bounding box center [1008, 137] width 10 height 10
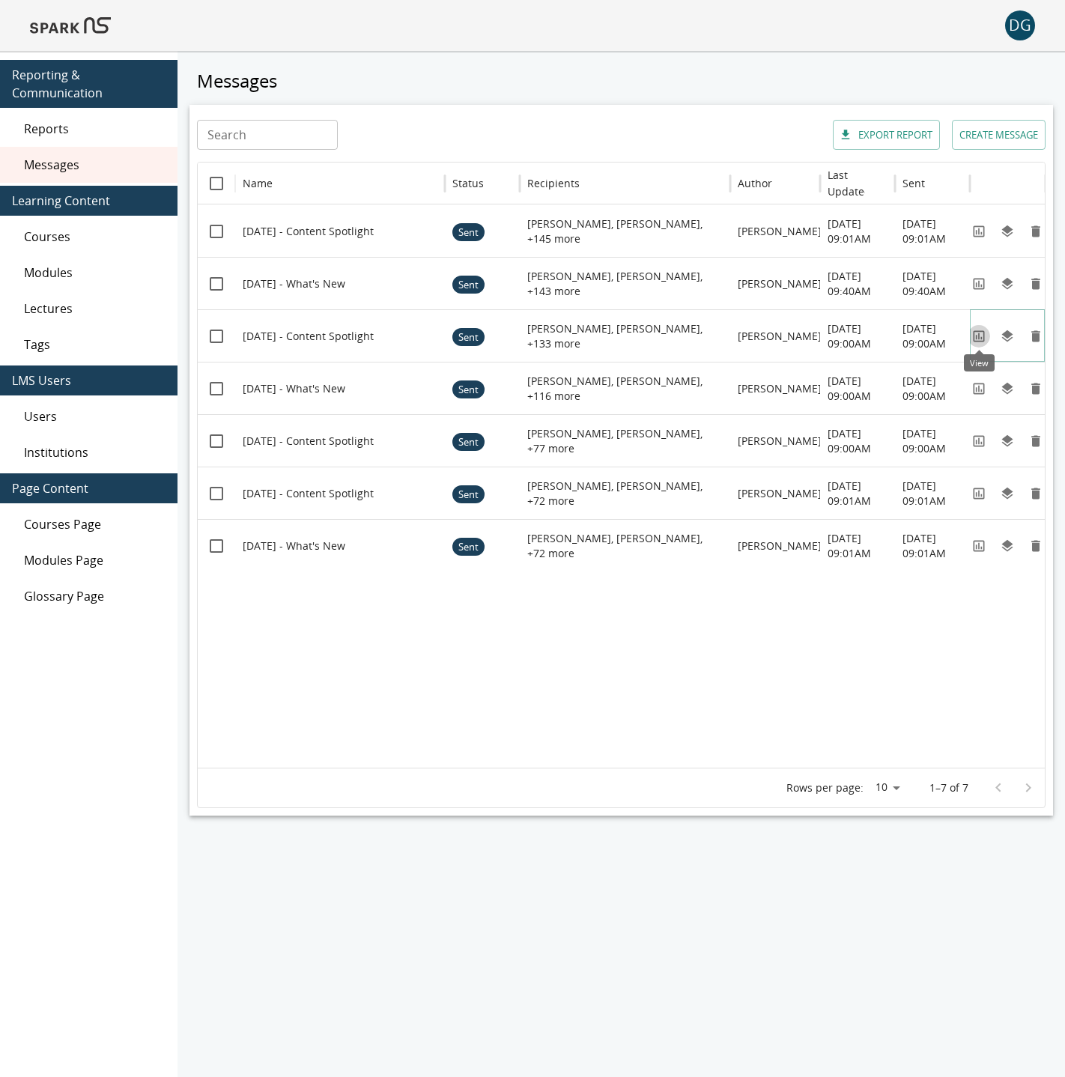
click at [971, 334] on icon "View" at bounding box center [978, 336] width 15 height 15
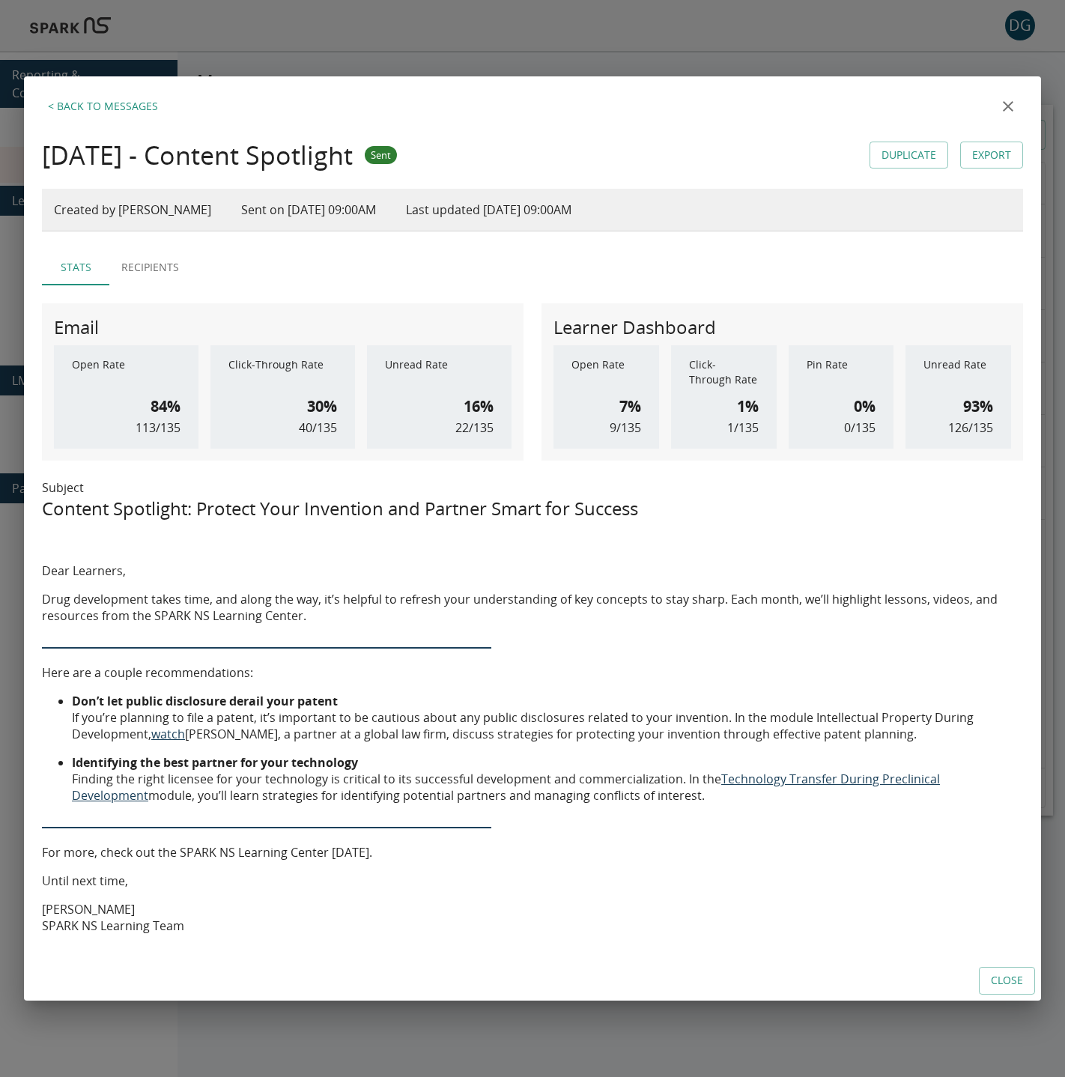
click at [976, 152] on link "Export" at bounding box center [991, 156] width 63 height 28
click at [1011, 106] on icon "close" at bounding box center [1008, 106] width 18 height 18
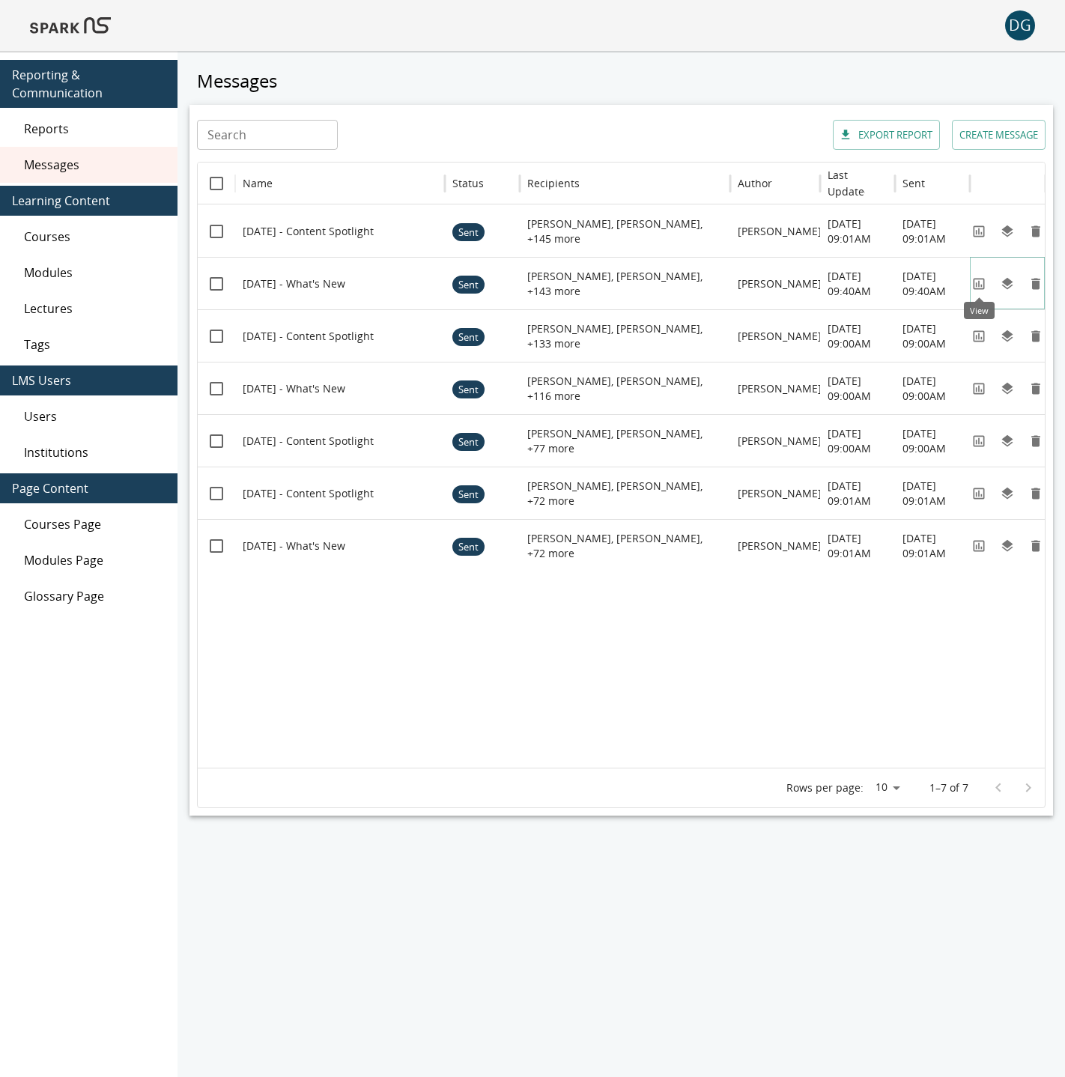
click at [978, 281] on icon "View" at bounding box center [978, 283] width 15 height 15
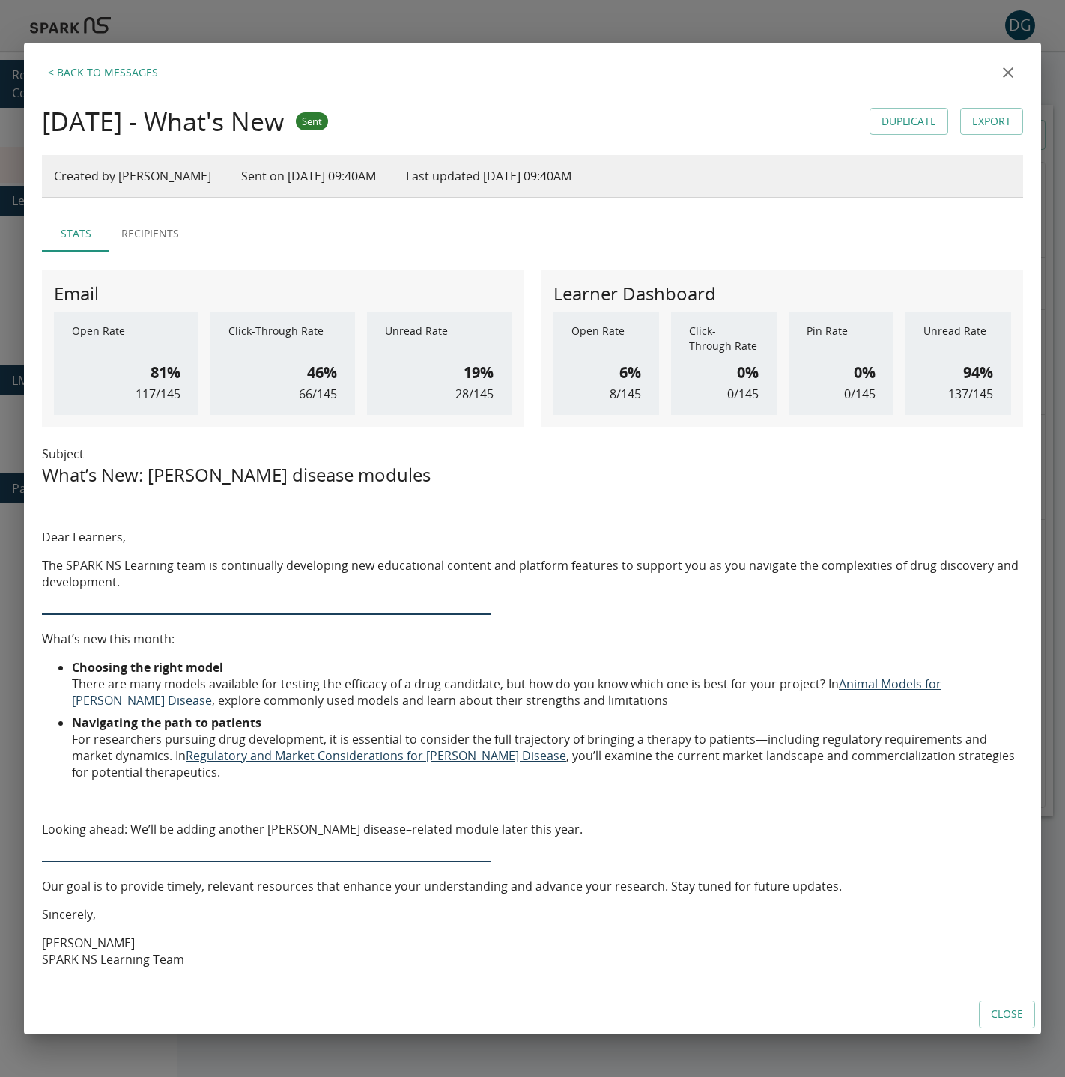
click at [989, 127] on link "Export" at bounding box center [991, 122] width 63 height 28
click at [1016, 70] on icon "close" at bounding box center [1008, 73] width 18 height 18
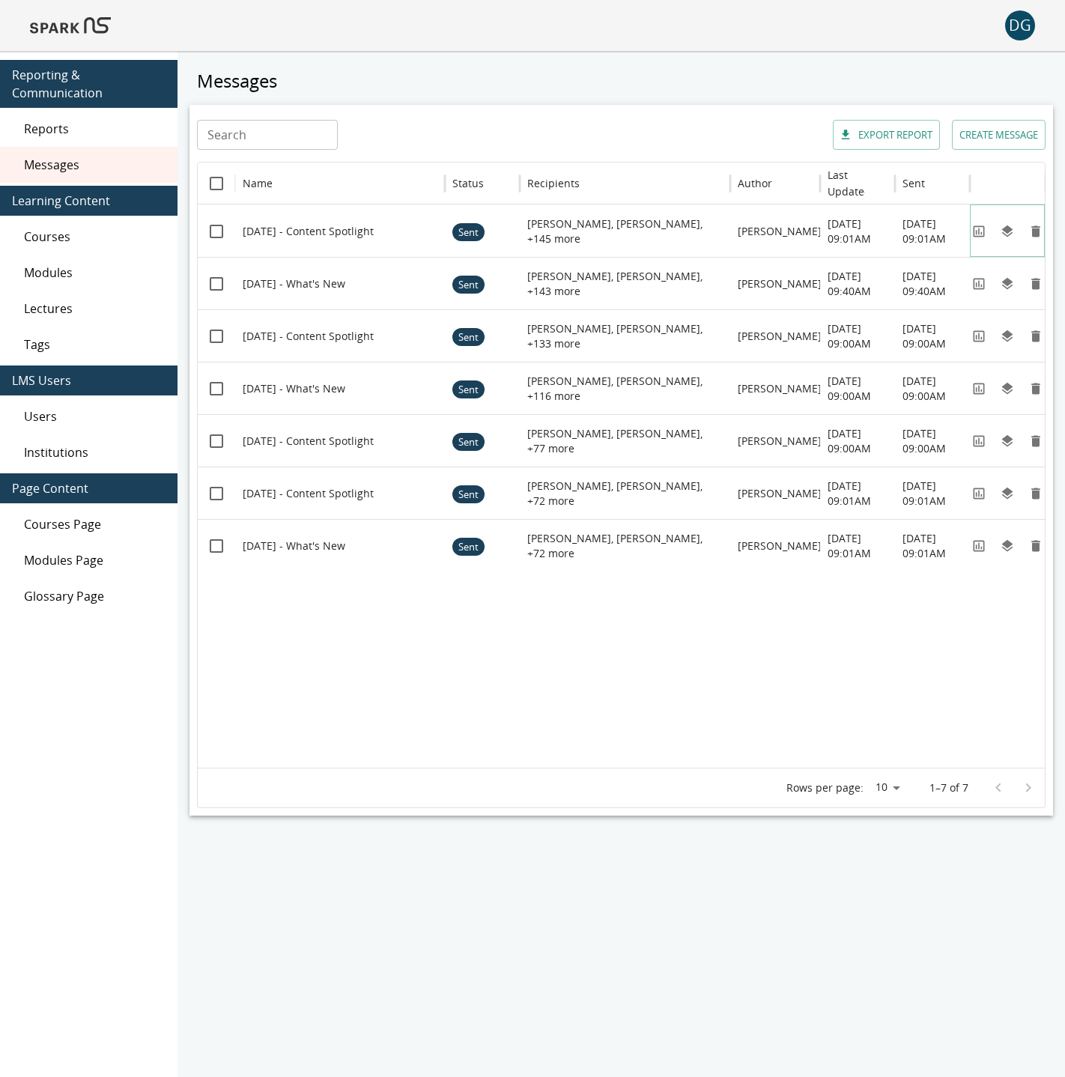
click at [983, 232] on icon "View" at bounding box center [978, 230] width 11 height 11
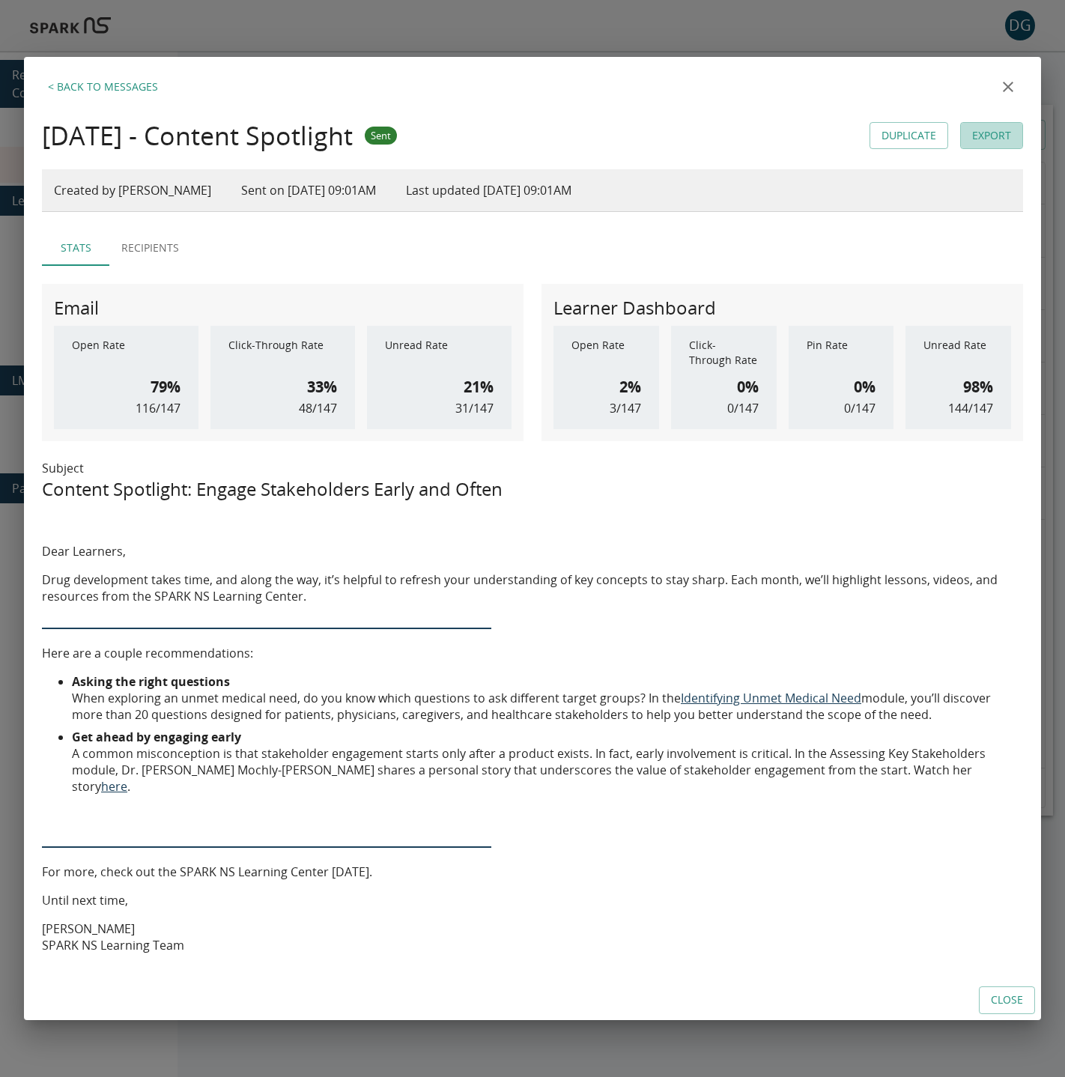
click at [980, 143] on link "Export" at bounding box center [991, 136] width 63 height 28
click at [1010, 92] on icon "close" at bounding box center [1008, 87] width 10 height 10
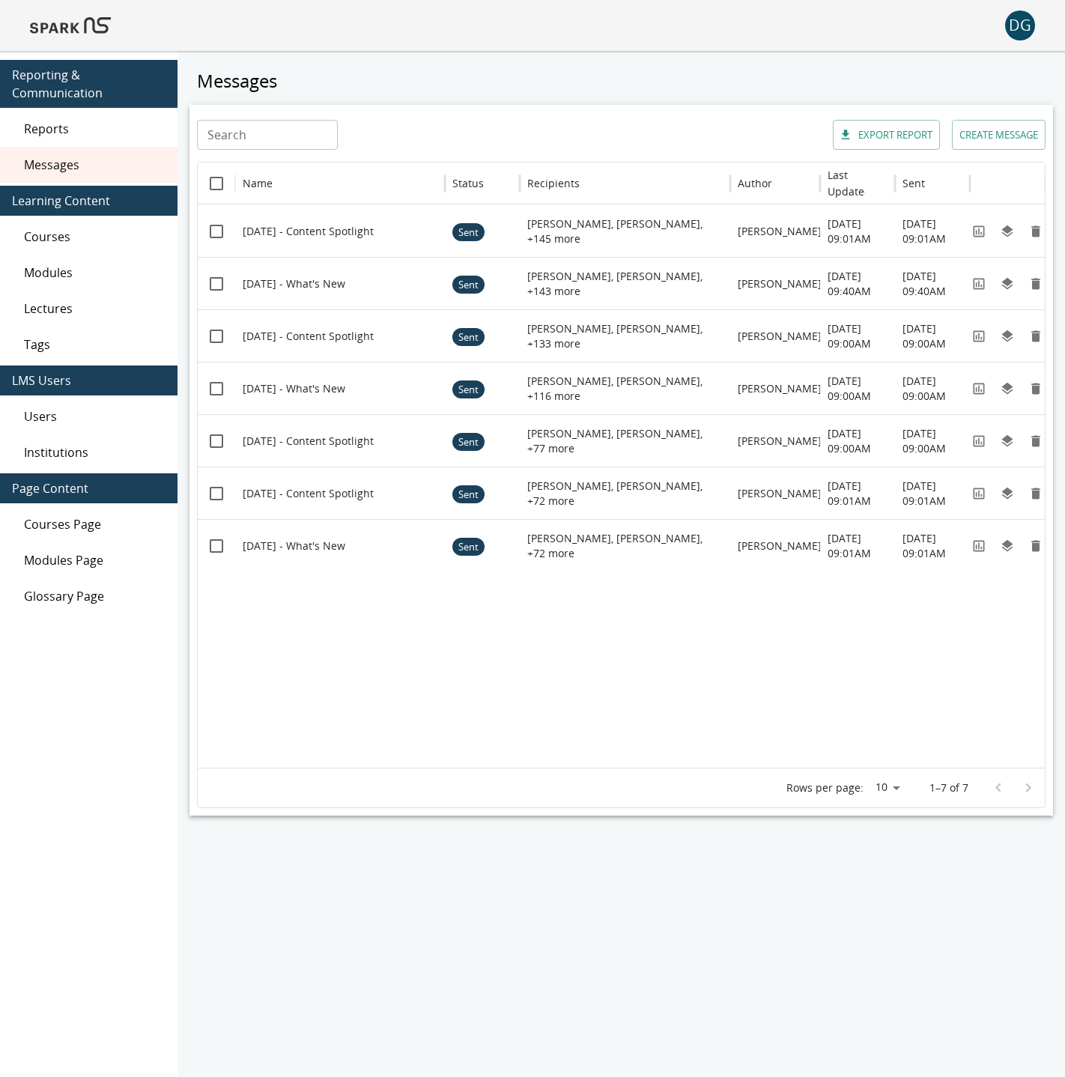
click at [78, 29] on img at bounding box center [70, 25] width 81 height 36
